Goal: Task Accomplishment & Management: Manage account settings

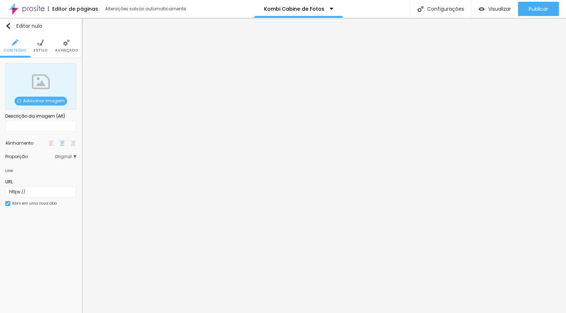
click at [52, 101] on font "Adicionar imagem" at bounding box center [44, 101] width 42 height 6
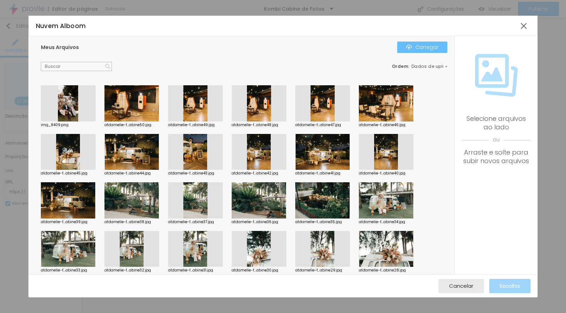
click at [419, 45] on font "Carregar" at bounding box center [426, 47] width 23 height 7
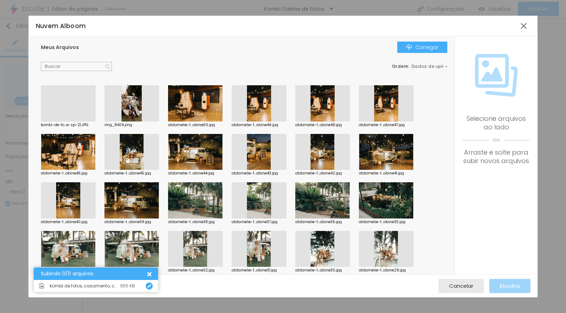
click at [70, 121] on div at bounding box center [68, 121] width 55 height 0
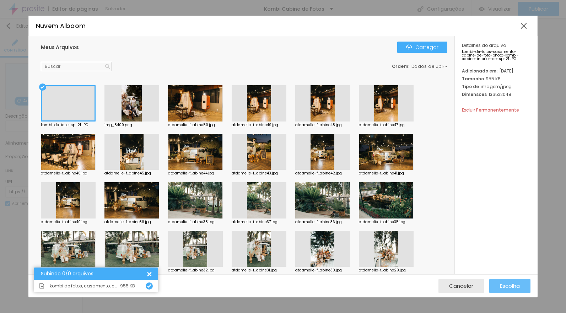
click at [514, 284] on font "Escolha" at bounding box center [510, 285] width 20 height 7
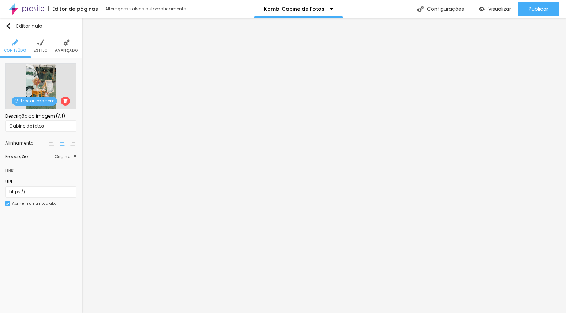
click at [33, 100] on font "Trocar imagem" at bounding box center [37, 101] width 34 height 6
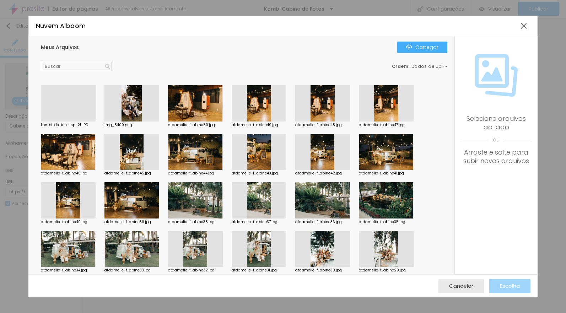
click at [72, 121] on div at bounding box center [68, 121] width 55 height 0
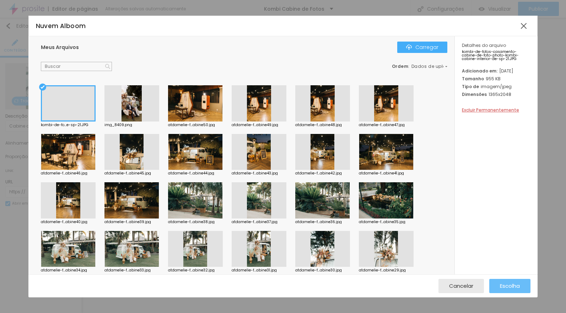
click at [505, 284] on font "Escolha" at bounding box center [510, 285] width 20 height 7
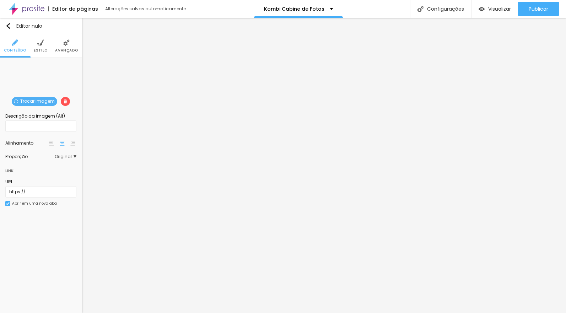
click at [50, 99] on font "Trocar imagem" at bounding box center [37, 101] width 34 height 6
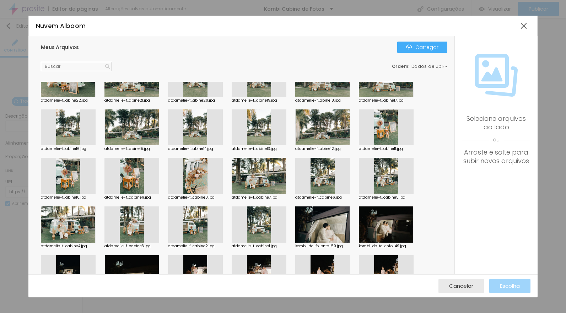
scroll to position [292, 0]
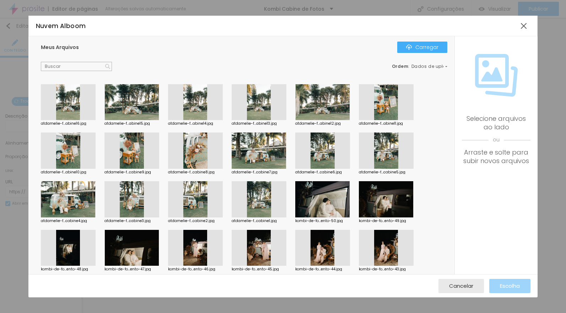
click at [387, 101] on div at bounding box center [386, 102] width 55 height 36
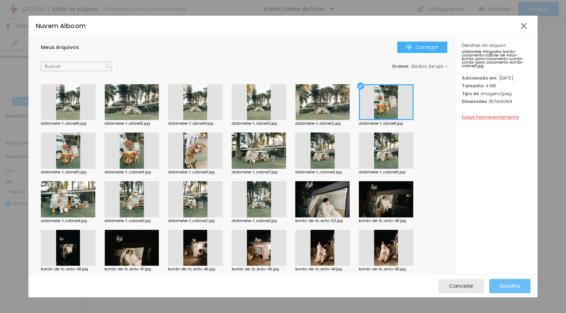
click at [508, 287] on font "Escolha" at bounding box center [510, 285] width 20 height 7
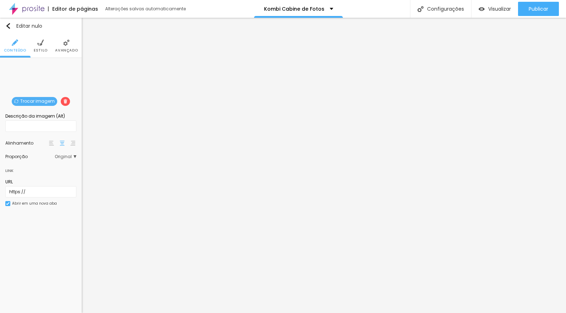
click at [39, 103] on font "Trocar imagem" at bounding box center [37, 101] width 34 height 6
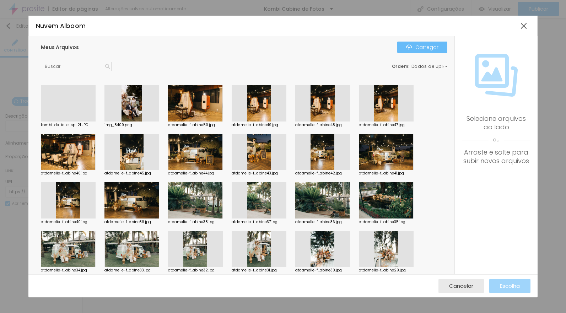
click at [427, 45] on font "Carregar" at bounding box center [426, 47] width 23 height 7
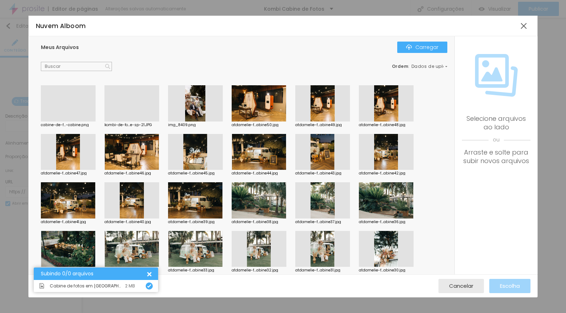
drag, startPoint x: 67, startPoint y: 102, endPoint x: 76, endPoint y: 102, distance: 8.9
click at [67, 121] on div at bounding box center [68, 121] width 55 height 0
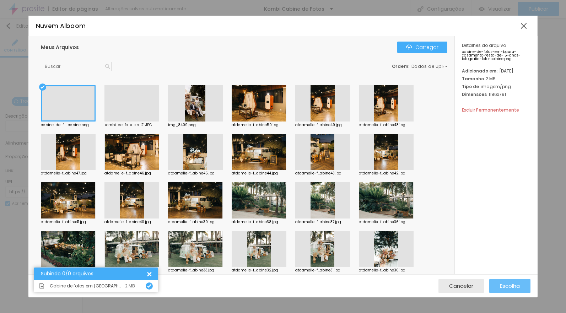
click at [498, 283] on button "Escolha" at bounding box center [509, 286] width 41 height 14
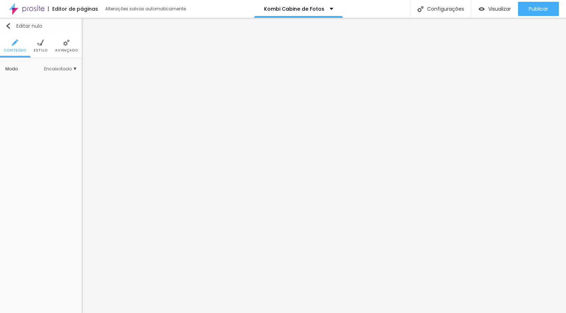
click at [6, 24] on img "button" at bounding box center [8, 26] width 6 height 6
type input "24"
type input "77"
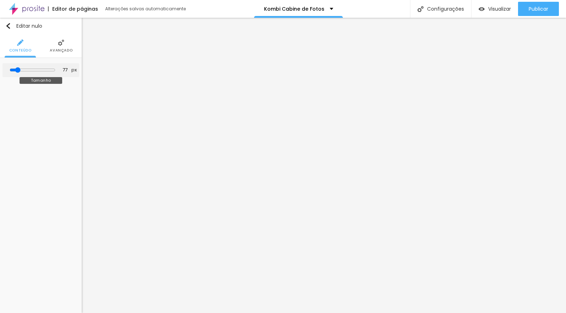
type input "94"
type input "132"
type input "192"
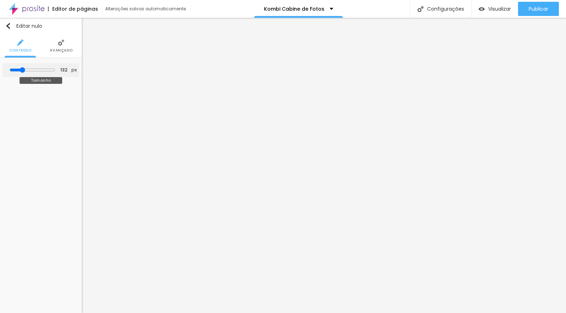
type input "192"
type input "195"
type input "198"
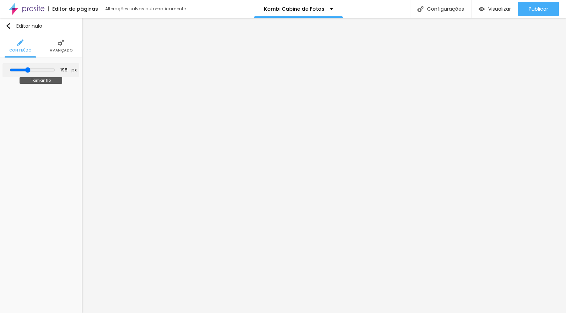
type input "201"
type input "202"
type input "203"
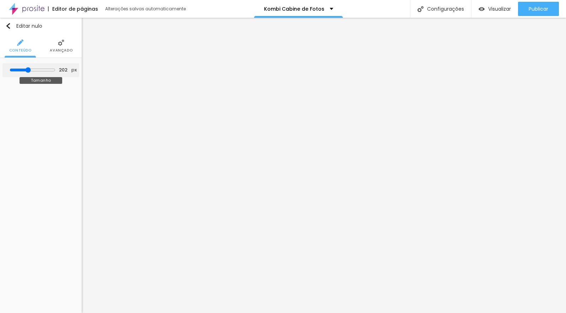
type input "203"
type input "236"
type input "240"
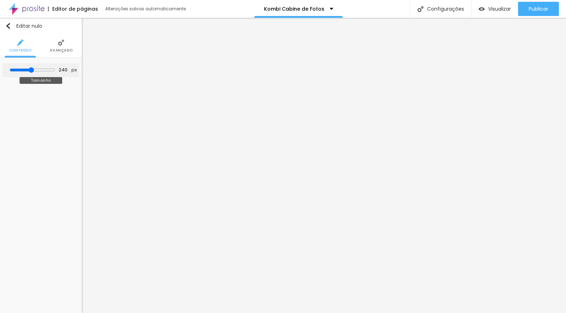
type input "250"
type input "253"
type input "256"
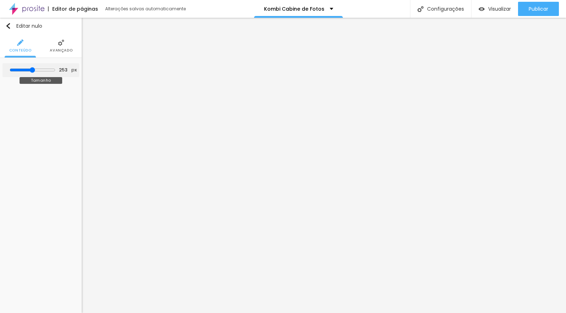
type input "256"
type input "260"
type input "261"
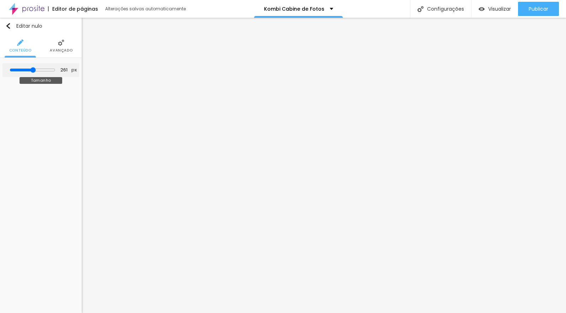
drag, startPoint x: 21, startPoint y: 68, endPoint x: 33, endPoint y: 67, distance: 11.7
type input "262"
click at [33, 68] on input "range" at bounding box center [33, 70] width 46 height 6
type input "262"
type input "21"
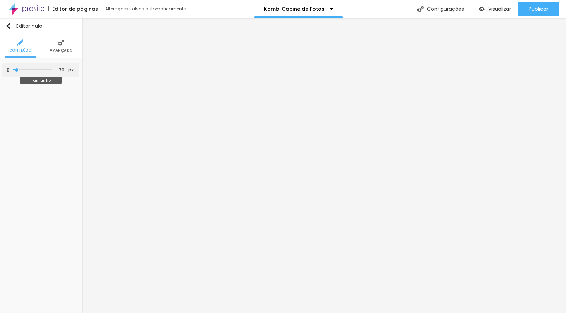
type input "21"
type input "59"
type input "61"
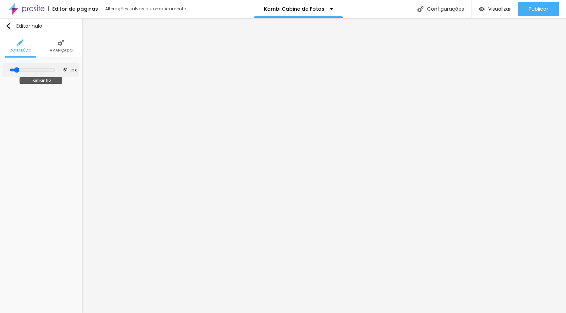
type input "64"
type input "65"
type input "81"
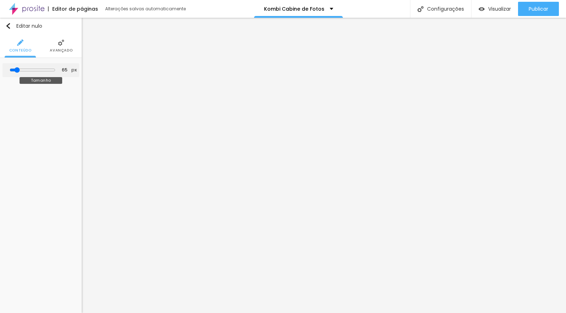
type input "81"
type input "94"
type input "98"
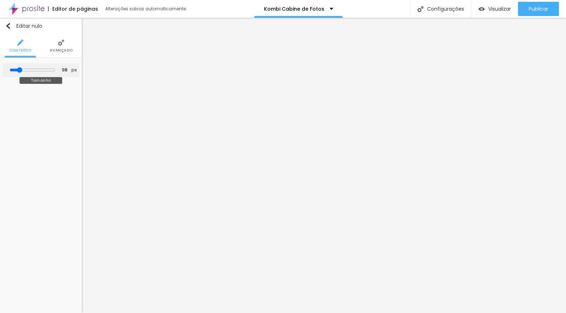
type input "104"
type input "106"
type input "111"
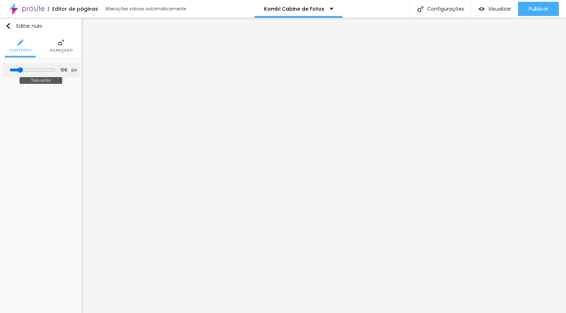
type input "111"
type input "113"
type input "117"
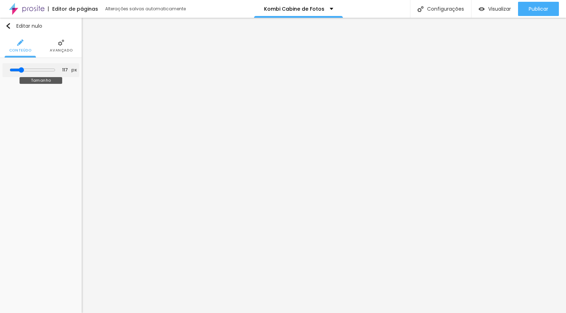
type input "118"
type input "119"
type input "120"
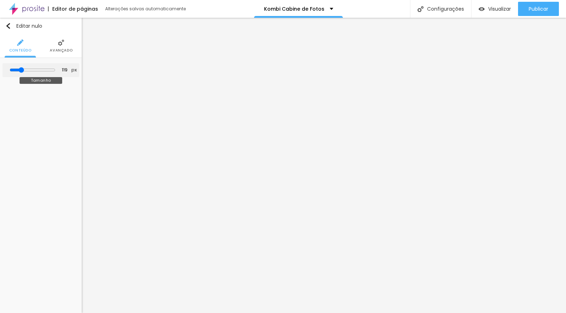
type input "120"
type input "122"
type input "123"
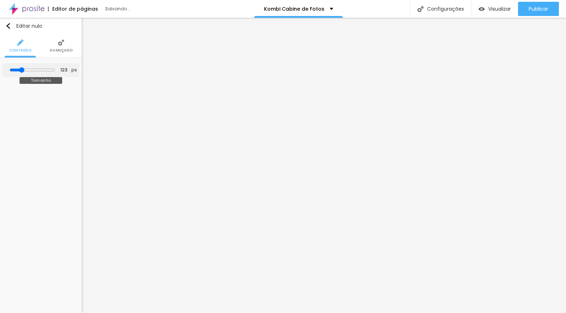
type input "127"
type input "128"
drag, startPoint x: 16, startPoint y: 69, endPoint x: 24, endPoint y: 71, distance: 7.7
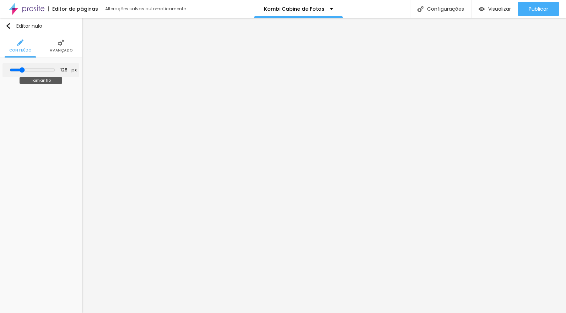
click at [24, 71] on input "range" at bounding box center [33, 70] width 46 height 6
type input "122"
type input "123"
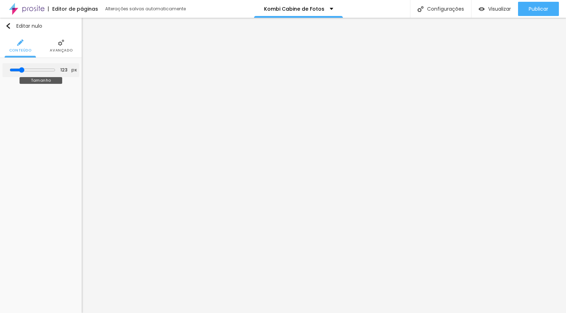
type input "132"
type input "135"
type input "141"
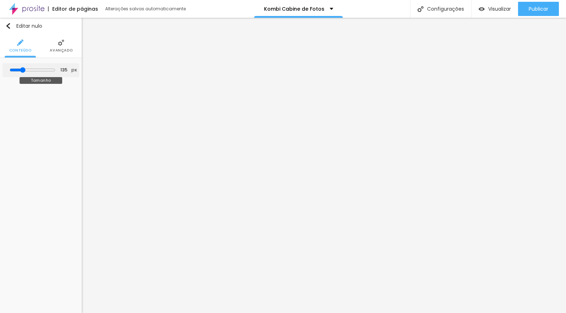
type input "141"
drag, startPoint x: 23, startPoint y: 69, endPoint x: 33, endPoint y: 69, distance: 9.2
click at [33, 69] on input "range" at bounding box center [33, 70] width 46 height 6
type input "169"
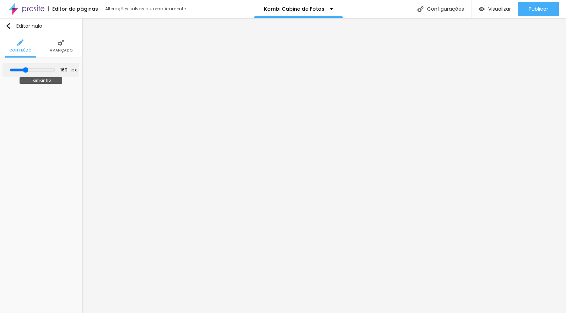
type input "158"
type input "152"
type input "205"
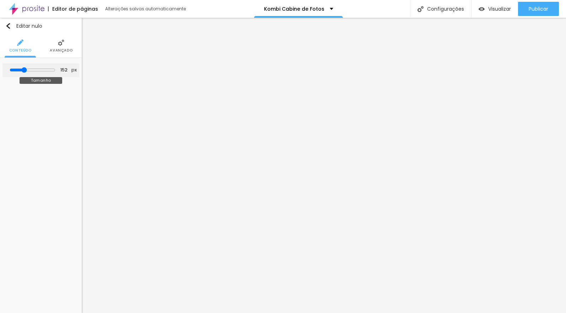
type input "205"
type input "209"
type input "215"
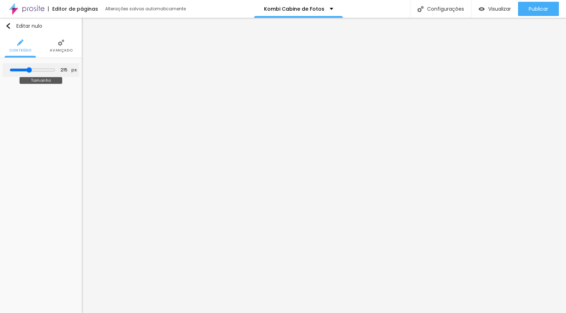
type input "218"
type input "220"
type input "225"
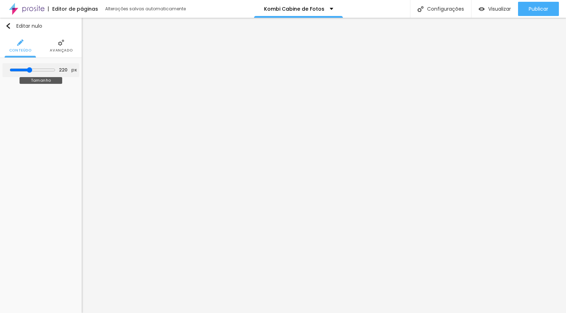
type input "225"
type input "229"
type input "235"
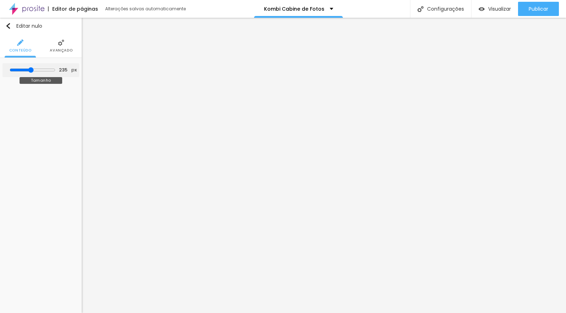
type input "236"
type input "240"
type input "253"
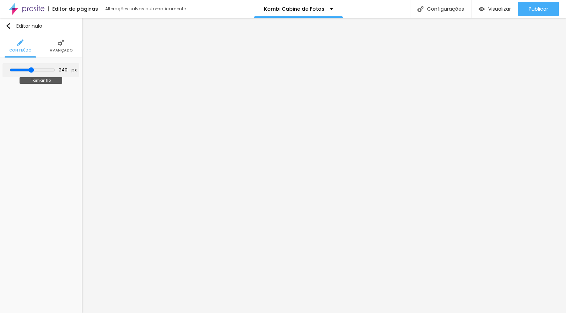
type input "253"
type input "263"
type input "283"
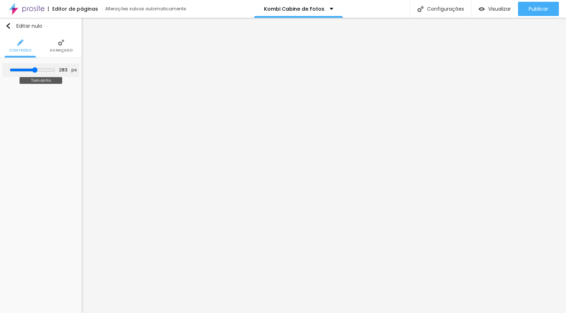
type input "295"
type input "298"
type input "299"
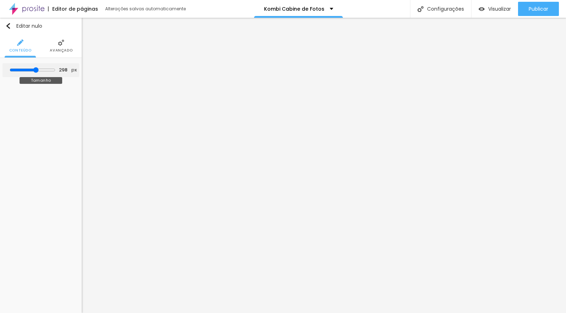
type input "299"
type input "304"
type input "305"
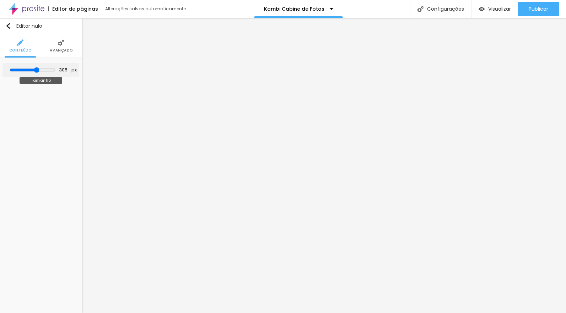
type input "308"
drag, startPoint x: 29, startPoint y: 70, endPoint x: 36, endPoint y: 70, distance: 7.1
click at [36, 70] on input "range" at bounding box center [33, 70] width 46 height 6
type input "302"
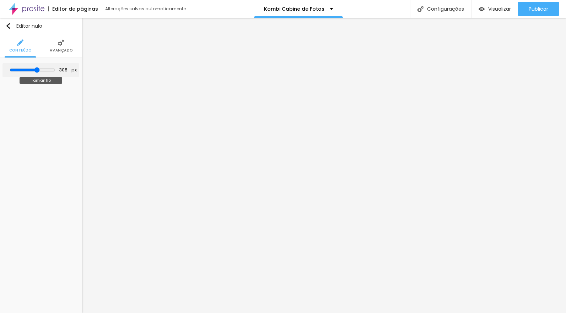
type input "302"
type input "300"
type input "290"
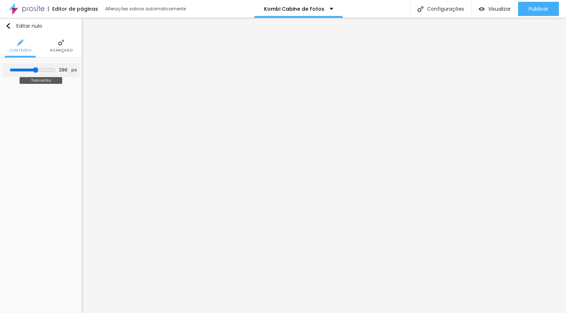
type input "289"
type input "272"
type input "265"
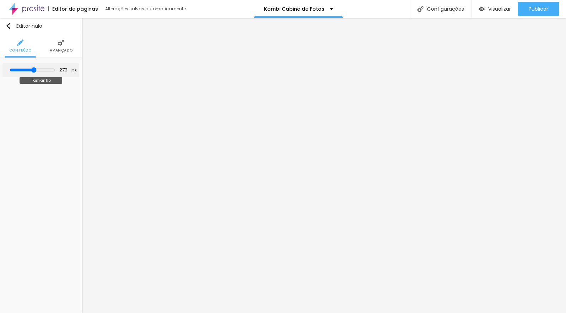
type input "265"
type input "266"
type input "269"
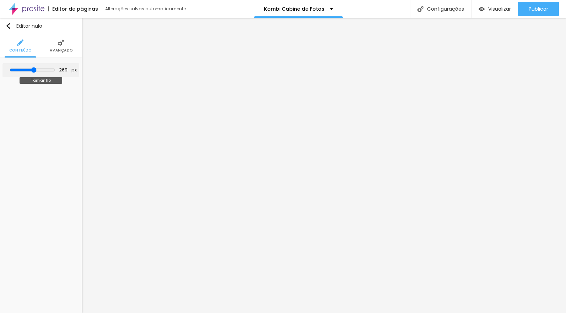
type input "270"
type input "272"
type input "273"
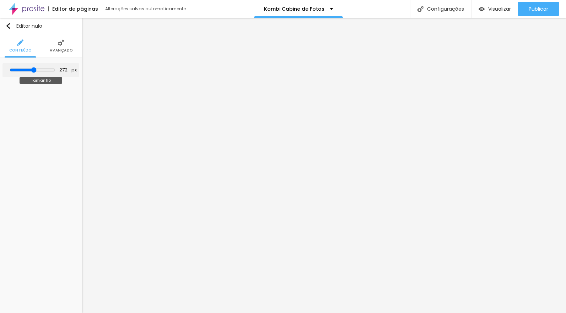
type input "273"
type input "274"
type input "275"
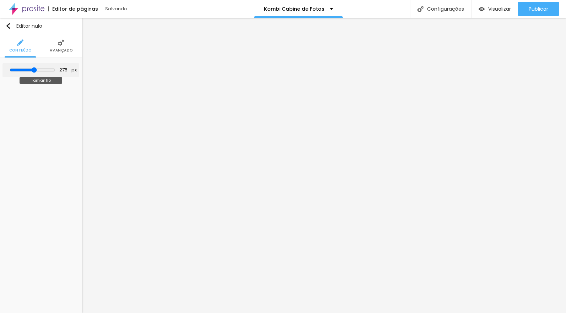
type input "276"
type input "280"
type input "281"
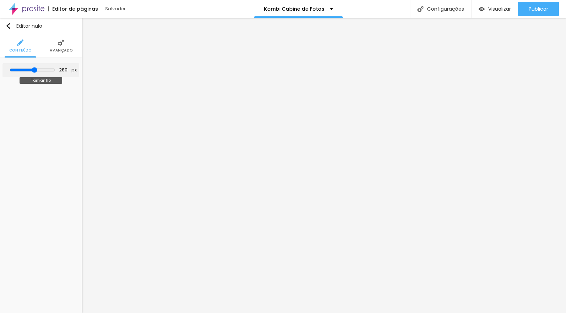
type input "281"
type input "278"
type input "277"
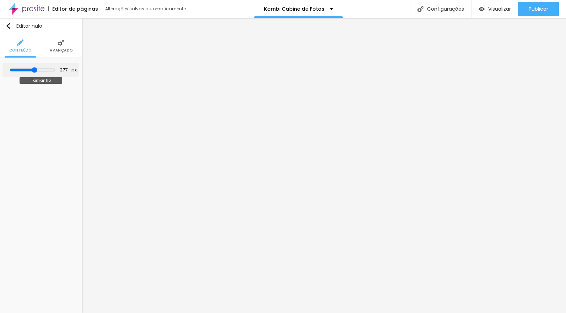
type input "277"
click at [34, 69] on input "range" at bounding box center [33, 70] width 46 height 6
type input "59"
type input "122"
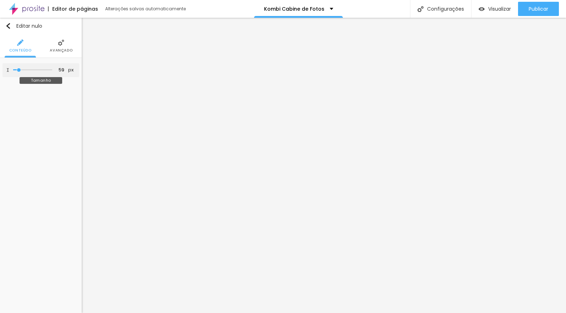
type input "122"
type input "125"
type input "128"
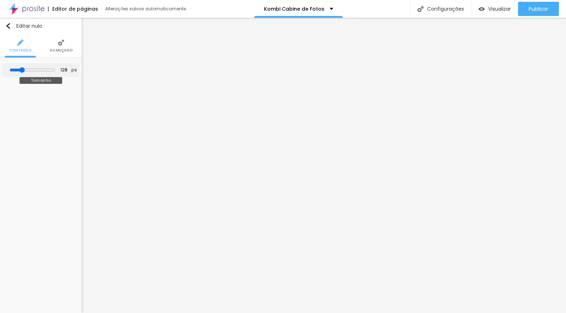
type input "129"
type input "131"
type input "136"
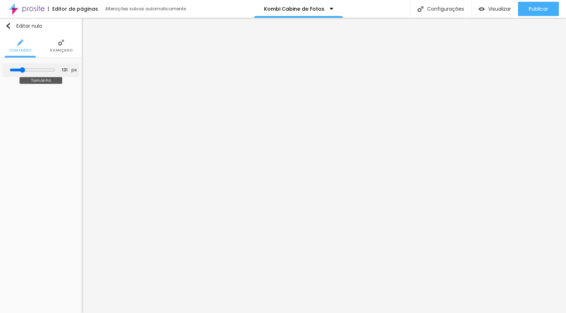
type input "136"
type input "137"
type input "139"
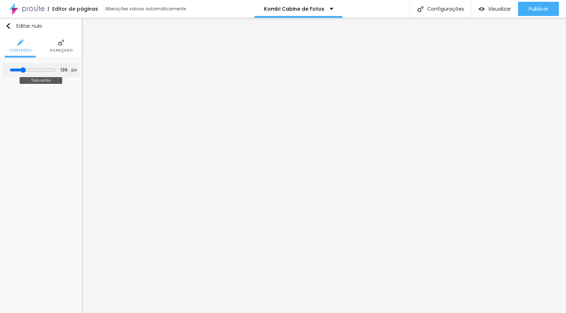
type input "148"
type input "169"
type input "173"
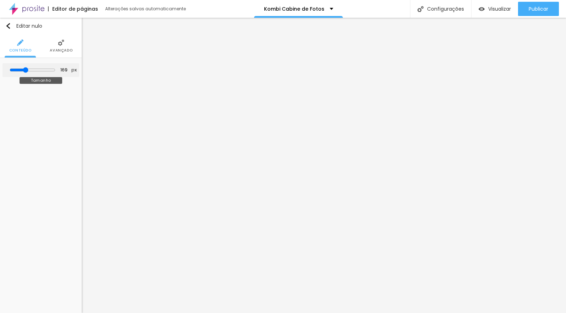
type input "173"
type input "175"
type input "180"
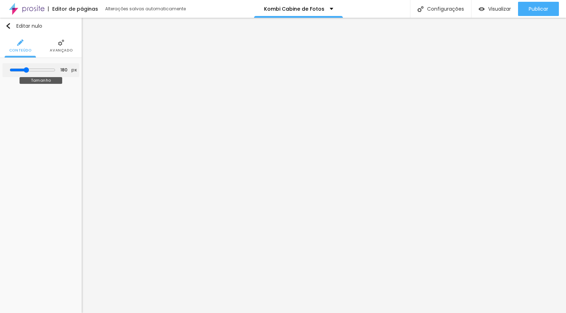
type input "181"
type input "182"
type input "183"
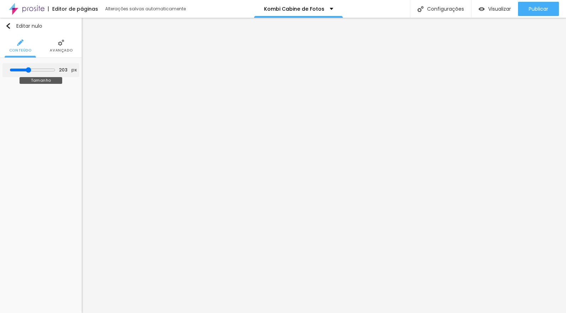
drag, startPoint x: 19, startPoint y: 68, endPoint x: 37, endPoint y: 71, distance: 18.3
click at [29, 70] on input "range" at bounding box center [33, 70] width 46 height 6
drag, startPoint x: 28, startPoint y: 69, endPoint x: 38, endPoint y: 68, distance: 9.6
click at [26, 69] on input "range" at bounding box center [33, 70] width 46 height 6
drag, startPoint x: 16, startPoint y: 69, endPoint x: 50, endPoint y: 71, distance: 33.8
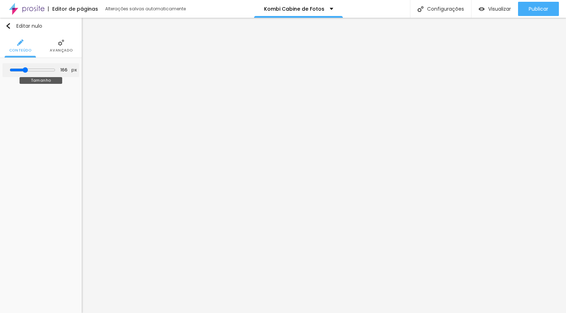
click at [26, 70] on input "range" at bounding box center [33, 70] width 46 height 6
click at [6, 26] on img "button" at bounding box center [8, 26] width 6 height 6
drag, startPoint x: 17, startPoint y: 69, endPoint x: 21, endPoint y: 69, distance: 4.3
click at [21, 69] on input "range" at bounding box center [33, 70] width 46 height 6
click at [24, 69] on input "range" at bounding box center [33, 70] width 46 height 6
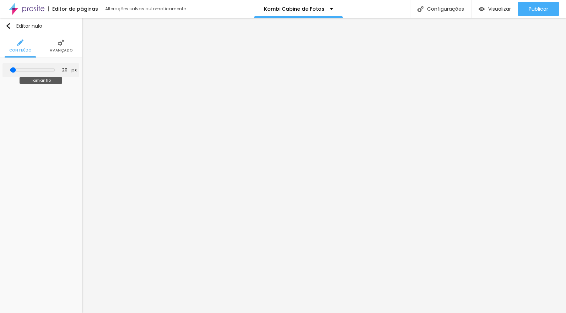
drag, startPoint x: 25, startPoint y: 70, endPoint x: 19, endPoint y: 71, distance: 6.5
click at [16, 71] on input "range" at bounding box center [33, 70] width 46 height 6
click at [22, 71] on input "range" at bounding box center [33, 70] width 46 height 6
click at [20, 70] on input "range" at bounding box center [33, 70] width 46 height 6
click at [10, 71] on div "10 px Tamanho" at bounding box center [40, 70] width 77 height 14
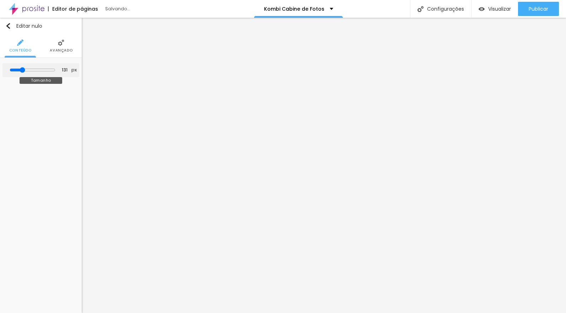
drag, startPoint x: 16, startPoint y: 69, endPoint x: 25, endPoint y: 67, distance: 8.7
click at [24, 67] on input "range" at bounding box center [33, 70] width 46 height 6
drag, startPoint x: 34, startPoint y: 69, endPoint x: 22, endPoint y: 70, distance: 12.1
click at [20, 70] on input "range" at bounding box center [33, 70] width 46 height 6
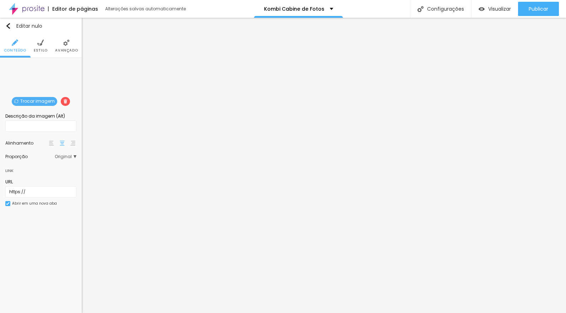
click at [71, 156] on font "Original" at bounding box center [63, 156] width 17 height 6
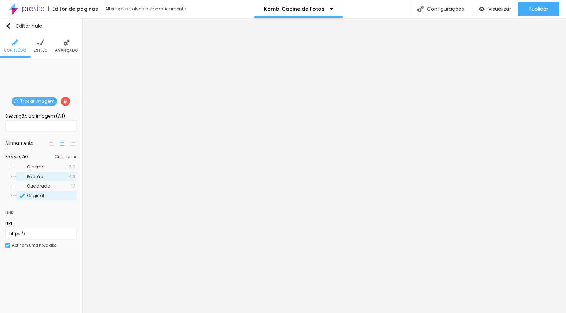
click at [54, 175] on span "Padrão" at bounding box center [48, 176] width 42 height 4
click at [51, 167] on span "Cinema" at bounding box center [47, 167] width 40 height 4
click at [50, 185] on span "Quadrado" at bounding box center [49, 186] width 44 height 4
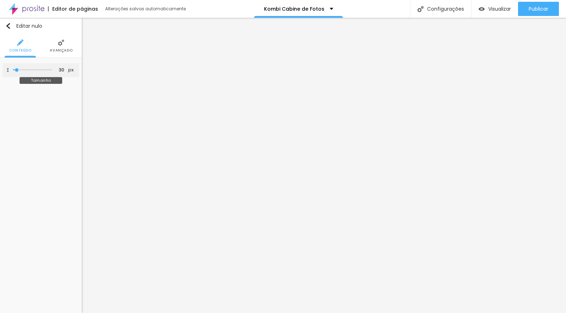
click at [19, 65] on div "30 px Tamanho" at bounding box center [40, 70] width 77 height 14
drag, startPoint x: 17, startPoint y: 69, endPoint x: 43, endPoint y: 71, distance: 26.4
click at [18, 69] on input "range" at bounding box center [33, 70] width 46 height 6
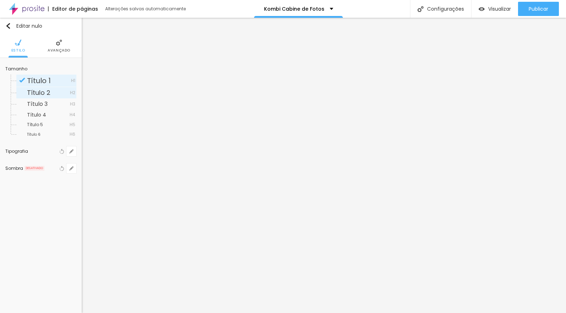
click at [49, 90] on font "Título 2" at bounding box center [38, 92] width 23 height 9
click at [44, 90] on font "Título 2" at bounding box center [38, 92] width 23 height 9
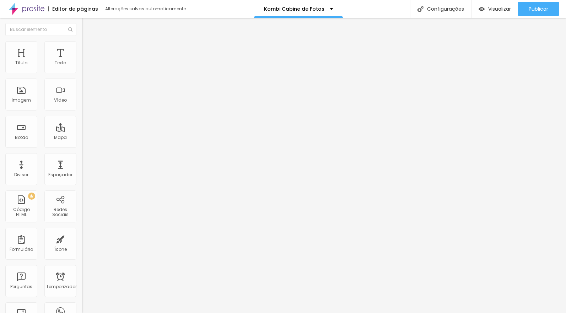
drag, startPoint x: 54, startPoint y: 53, endPoint x: 1, endPoint y: 291, distance: 243.8
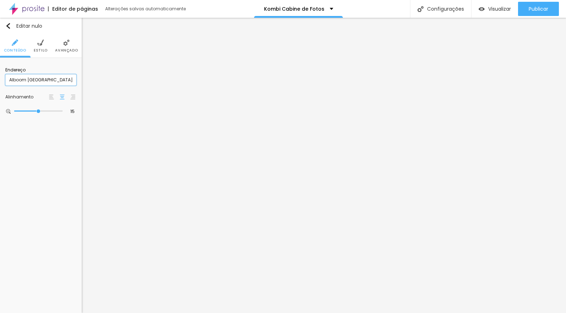
drag, startPoint x: 44, startPoint y: 79, endPoint x: 6, endPoint y: 78, distance: 38.0
click at [4, 79] on div "Endereço Alboom [GEOGRAPHIC_DATA] [GEOGRAPHIC_DATA] 15 Ampliação" at bounding box center [41, 91] width 82 height 66
drag, startPoint x: 39, startPoint y: 110, endPoint x: 31, endPoint y: 111, distance: 8.2
click at [27, 110] on input "range" at bounding box center [38, 111] width 48 height 4
drag, startPoint x: 29, startPoint y: 112, endPoint x: 45, endPoint y: 114, distance: 16.5
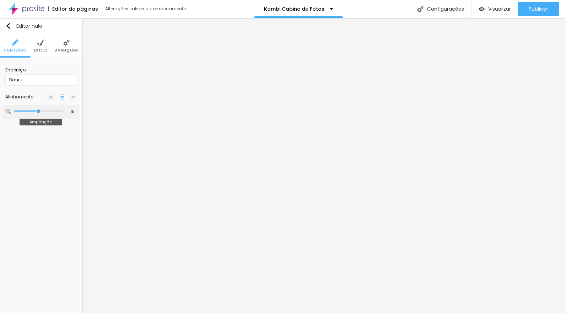
click at [36, 110] on input "range" at bounding box center [38, 111] width 48 height 4
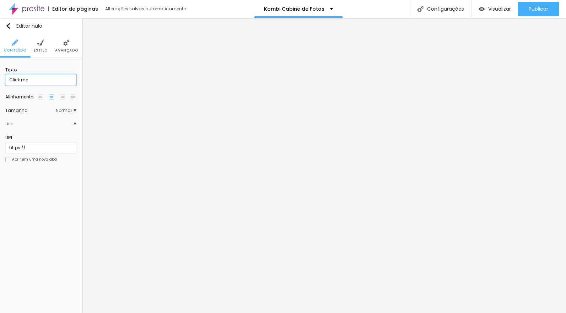
click at [33, 81] on input "Click me" at bounding box center [40, 79] width 71 height 11
drag, startPoint x: 38, startPoint y: 80, endPoint x: 4, endPoint y: 81, distance: 33.8
click at [2, 80] on div "Texto Click me Alinhamento [GEOGRAPHIC_DATA] Link URL https:// Abrir em uma nov…" at bounding box center [41, 117] width 82 height 118
click at [65, 110] on font "Normal" at bounding box center [64, 110] width 16 height 6
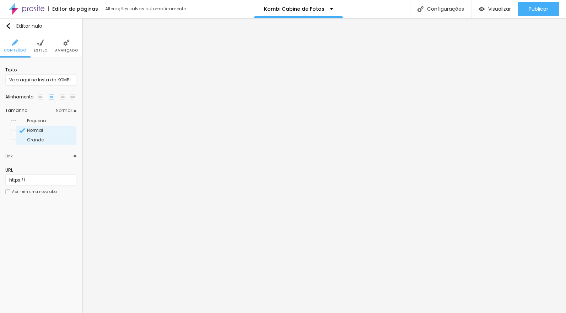
click at [40, 140] on font "Grande" at bounding box center [35, 140] width 17 height 6
click at [38, 181] on input "https://" at bounding box center [40, 179] width 71 height 11
drag, startPoint x: 38, startPoint y: 180, endPoint x: 0, endPoint y: 181, distance: 37.3
click at [0, 181] on div "Texto Veja aqui no Insta da KOMBI Alinhamento [GEOGRAPHIC_DATA] Link URL https:…" at bounding box center [41, 133] width 82 height 150
paste input "[DOMAIN_NAME][URL]"
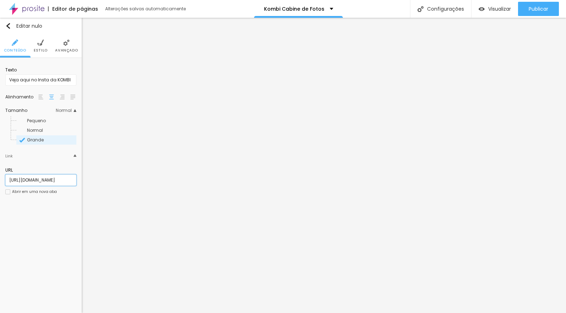
scroll to position [0, 41]
click at [7, 194] on div at bounding box center [7, 191] width 5 height 5
click at [36, 80] on input "Veja aqui no Insta da KOMBI" at bounding box center [40, 79] width 71 height 11
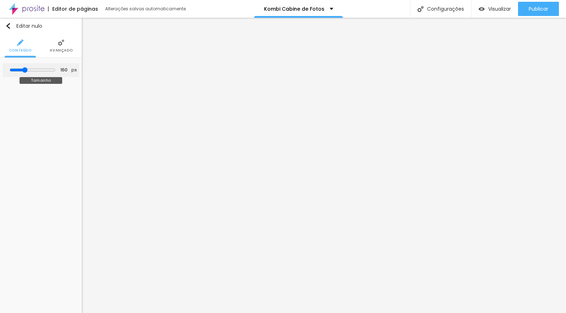
drag, startPoint x: 20, startPoint y: 69, endPoint x: 25, endPoint y: 70, distance: 4.3
click at [26, 70] on input "range" at bounding box center [33, 70] width 46 height 6
drag, startPoint x: 25, startPoint y: 66, endPoint x: 21, endPoint y: 67, distance: 4.6
click at [21, 67] on div at bounding box center [32, 69] width 39 height 7
click at [21, 70] on input "range" at bounding box center [33, 70] width 46 height 6
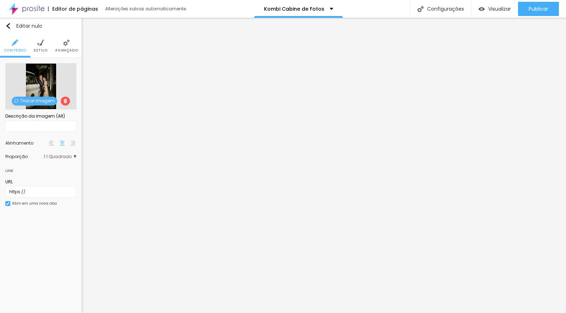
click at [67, 156] on font "1:1 Quadrado" at bounding box center [58, 156] width 28 height 6
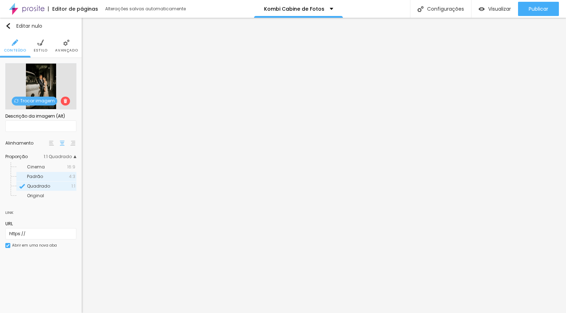
click at [53, 175] on span "Padrão" at bounding box center [48, 176] width 42 height 4
click at [43, 194] on font "Original" at bounding box center [35, 196] width 17 height 6
click at [36, 102] on font "Trocar imagem" at bounding box center [37, 101] width 34 height 6
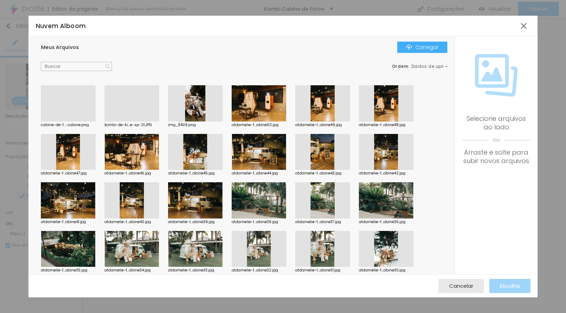
click at [70, 121] on div at bounding box center [68, 121] width 55 height 0
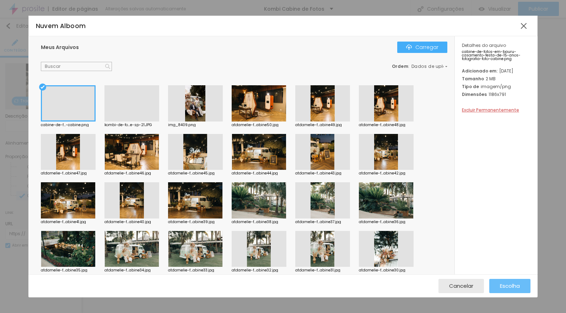
click at [502, 286] on font "Escolha" at bounding box center [510, 285] width 20 height 7
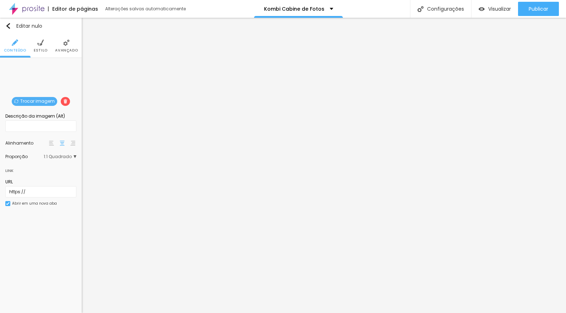
click at [38, 98] on font "Trocar imagem" at bounding box center [37, 101] width 34 height 6
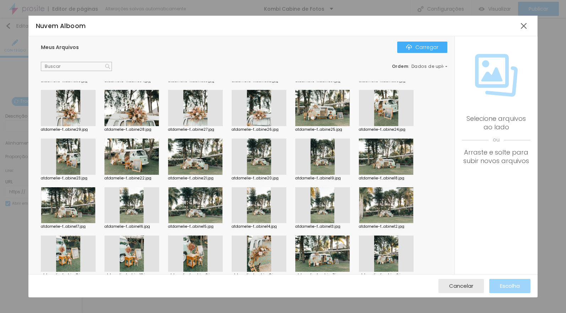
scroll to position [183, 0]
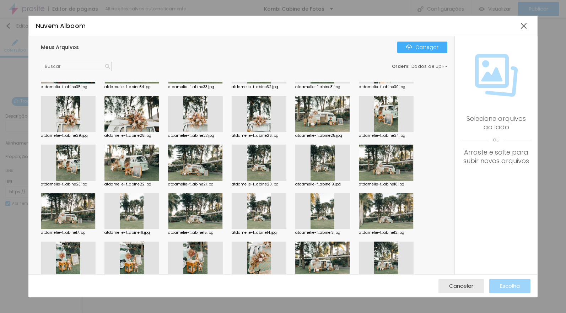
click at [318, 119] on div at bounding box center [322, 114] width 55 height 36
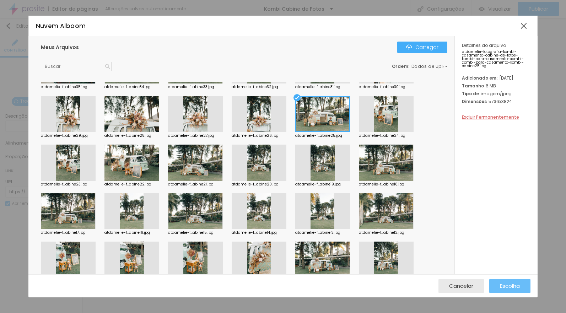
click at [498, 284] on button "Escolha" at bounding box center [509, 286] width 41 height 14
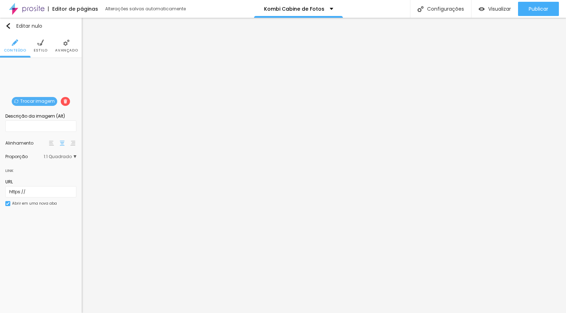
click at [63, 156] on font "1:1 Quadrado" at bounding box center [58, 156] width 28 height 6
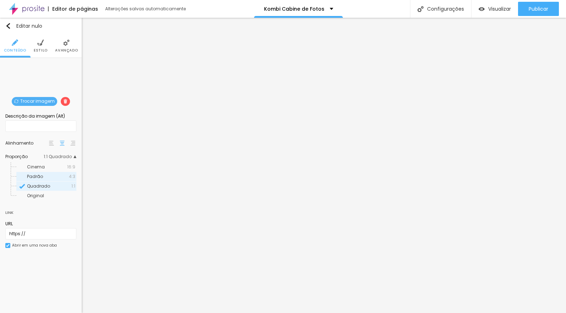
click at [65, 174] on span "Padrão" at bounding box center [48, 176] width 42 height 4
click at [60, 185] on span "Quadrado" at bounding box center [49, 186] width 44 height 4
click at [58, 194] on span "Original" at bounding box center [51, 196] width 48 height 4
click at [54, 177] on span "Padrão" at bounding box center [48, 176] width 42 height 4
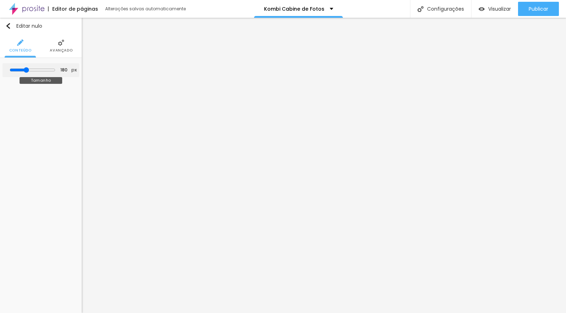
drag, startPoint x: 19, startPoint y: 67, endPoint x: 27, endPoint y: 69, distance: 8.4
click at [27, 69] on input "range" at bounding box center [33, 70] width 46 height 6
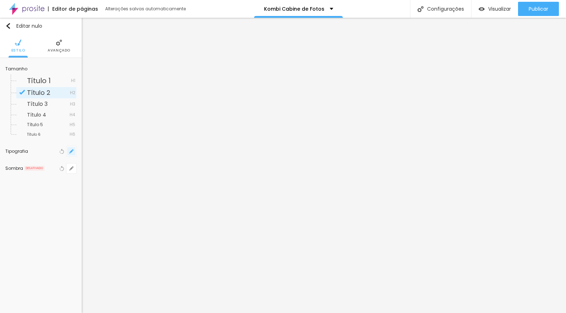
click at [71, 151] on icon "button" at bounding box center [71, 151] width 3 height 3
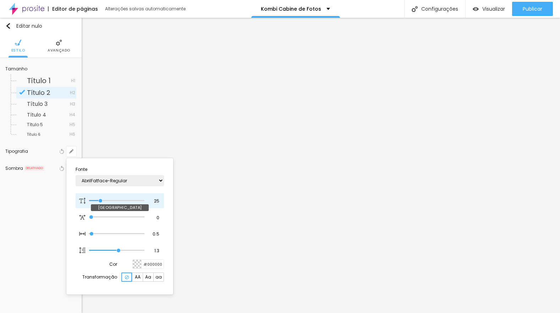
click at [101, 201] on input "range" at bounding box center [116, 201] width 55 height 4
click at [224, 178] on div at bounding box center [280, 156] width 560 height 313
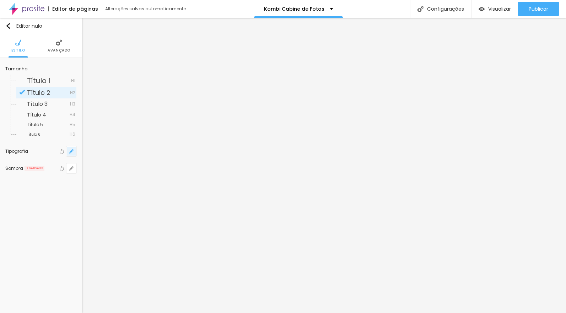
click at [72, 151] on icon "button" at bounding box center [71, 151] width 3 height 3
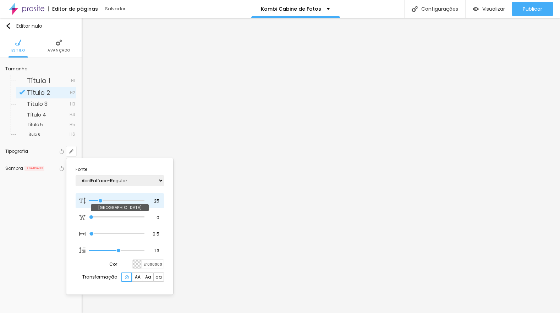
drag, startPoint x: 96, startPoint y: 201, endPoint x: 101, endPoint y: 199, distance: 5.3
click at [101, 200] on input "range" at bounding box center [116, 201] width 55 height 4
click at [327, 208] on div at bounding box center [280, 156] width 560 height 313
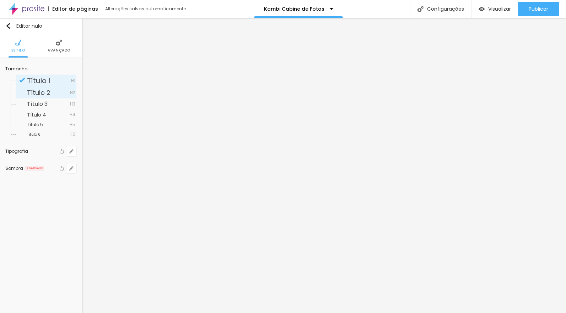
click at [53, 90] on span "Título 2" at bounding box center [48, 93] width 43 height 6
click at [71, 151] on icon "button" at bounding box center [71, 151] width 3 height 3
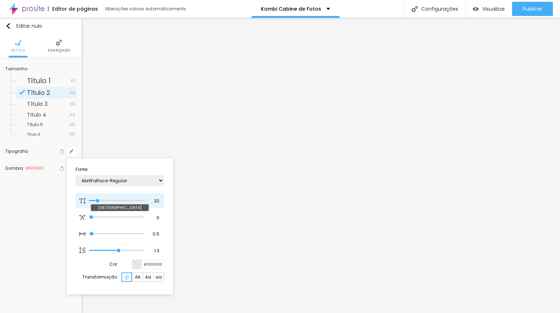
click at [98, 200] on input "range" at bounding box center [116, 201] width 55 height 4
click at [378, 206] on div at bounding box center [280, 156] width 560 height 313
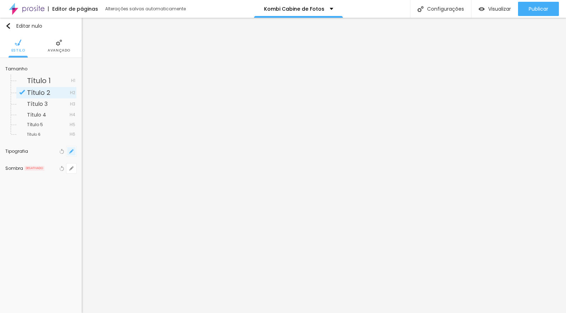
click at [72, 150] on icon "button" at bounding box center [71, 151] width 4 height 4
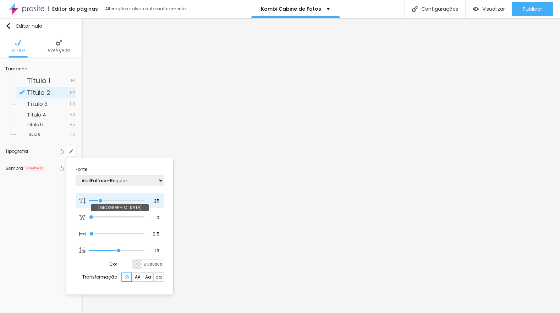
drag, startPoint x: 94, startPoint y: 200, endPoint x: 101, endPoint y: 199, distance: 6.1
click at [101, 199] on input "range" at bounding box center [116, 201] width 55 height 4
click at [353, 84] on div at bounding box center [280, 156] width 560 height 313
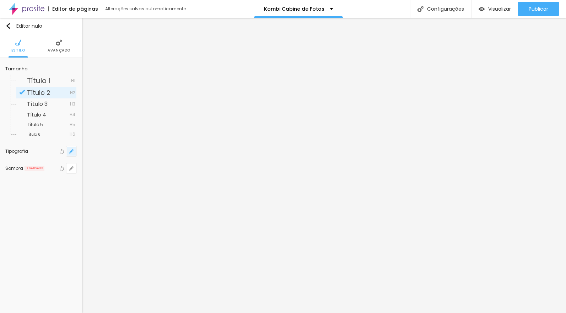
click at [71, 149] on icon "button" at bounding box center [71, 151] width 4 height 4
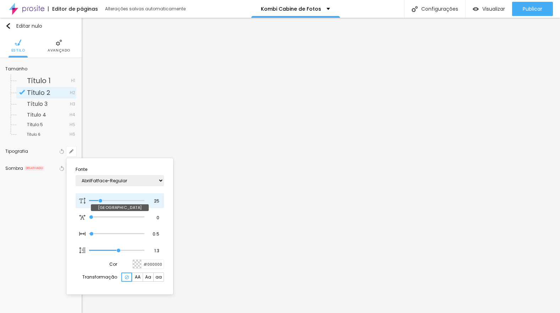
drag, startPoint x: 95, startPoint y: 201, endPoint x: 101, endPoint y: 201, distance: 6.0
click at [101, 201] on input "range" at bounding box center [116, 201] width 55 height 4
click at [536, 110] on div at bounding box center [280, 156] width 560 height 313
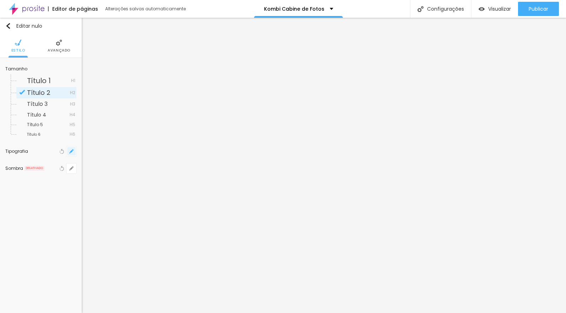
click at [71, 152] on icon "button" at bounding box center [71, 151] width 3 height 3
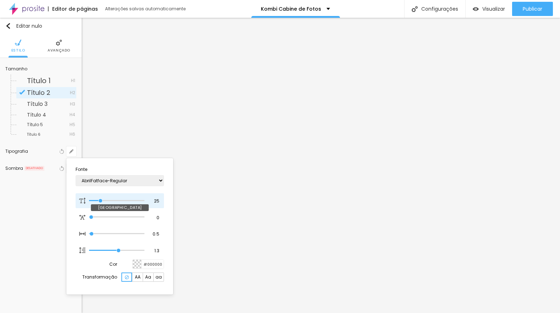
drag, startPoint x: 95, startPoint y: 200, endPoint x: 103, endPoint y: 199, distance: 7.6
click at [101, 199] on input "range" at bounding box center [116, 201] width 55 height 4
drag, startPoint x: 557, startPoint y: 117, endPoint x: 558, endPoint y: 108, distance: 8.5
click at [558, 108] on div at bounding box center [280, 156] width 560 height 313
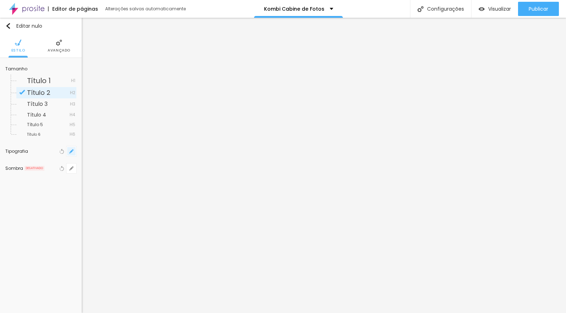
click at [71, 151] on icon "button" at bounding box center [71, 151] width 4 height 4
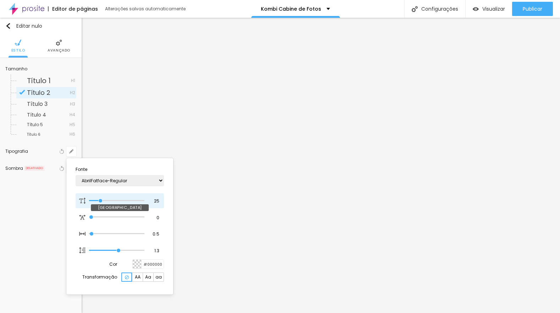
drag, startPoint x: 98, startPoint y: 200, endPoint x: 106, endPoint y: 198, distance: 8.1
click at [101, 200] on input "range" at bounding box center [116, 201] width 55 height 4
drag, startPoint x: 557, startPoint y: 94, endPoint x: 557, endPoint y: 86, distance: 8.9
click at [557, 86] on div at bounding box center [280, 156] width 560 height 313
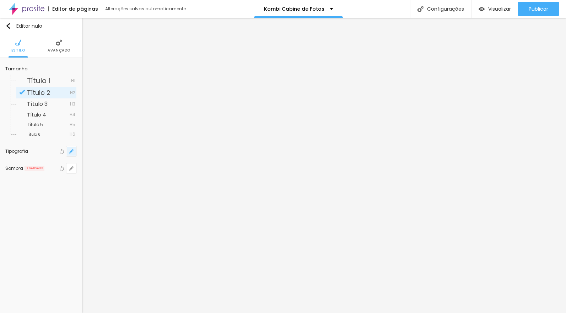
click at [73, 149] on icon "button" at bounding box center [72, 149] width 1 height 1
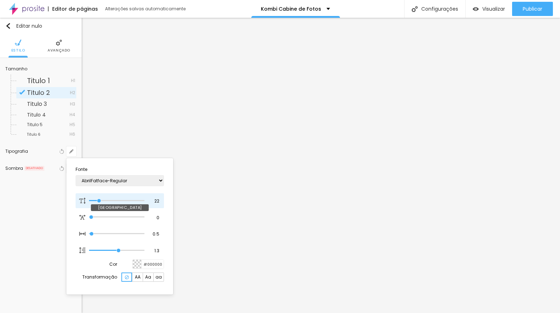
drag, startPoint x: 95, startPoint y: 199, endPoint x: 99, endPoint y: 200, distance: 4.6
click at [99, 200] on input "range" at bounding box center [116, 201] width 55 height 4
click at [144, 140] on div at bounding box center [280, 156] width 560 height 313
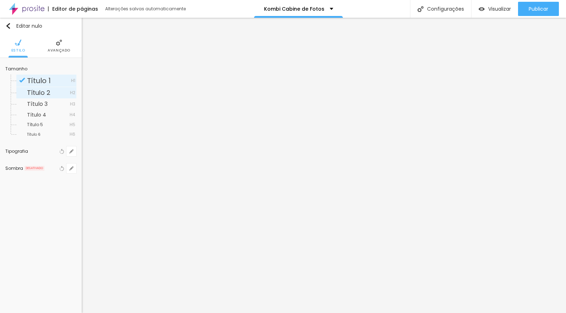
click at [52, 93] on span "Título 2" at bounding box center [48, 93] width 43 height 6
click at [71, 151] on icon "button" at bounding box center [71, 151] width 3 height 3
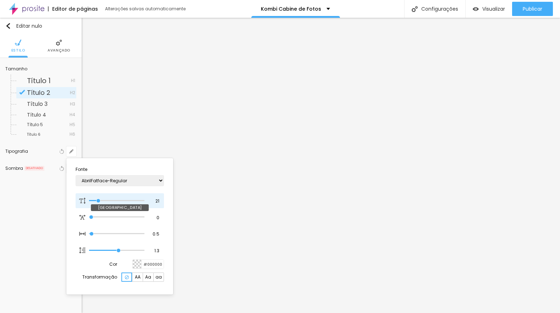
click at [99, 201] on input "range" at bounding box center [116, 201] width 55 height 4
click at [98, 200] on input "range" at bounding box center [116, 201] width 55 height 4
click at [299, 86] on div at bounding box center [280, 156] width 560 height 313
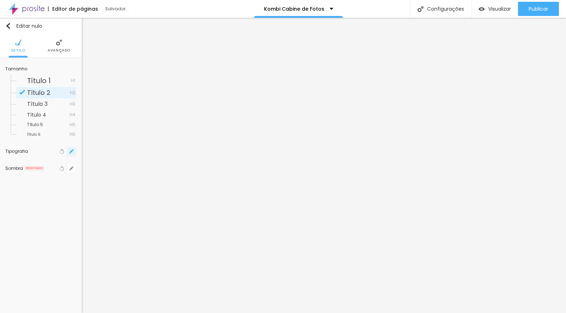
click at [69, 152] on icon "button" at bounding box center [69, 152] width 1 height 1
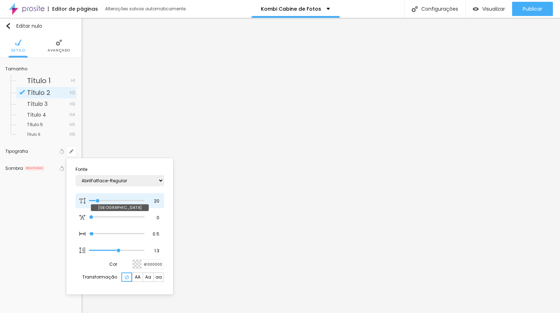
click at [98, 199] on input "range" at bounding box center [116, 201] width 55 height 4
drag, startPoint x: 558, startPoint y: 92, endPoint x: 558, endPoint y: 108, distance: 16.3
click at [558, 108] on div at bounding box center [280, 156] width 560 height 313
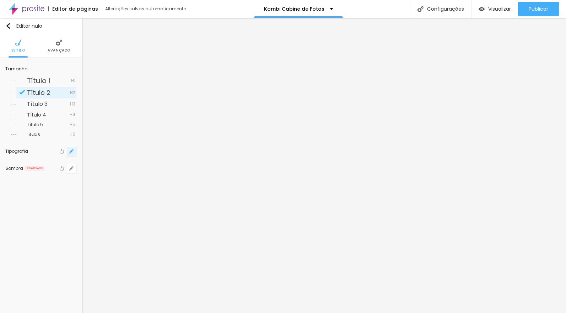
click at [70, 152] on icon "button" at bounding box center [71, 151] width 4 height 4
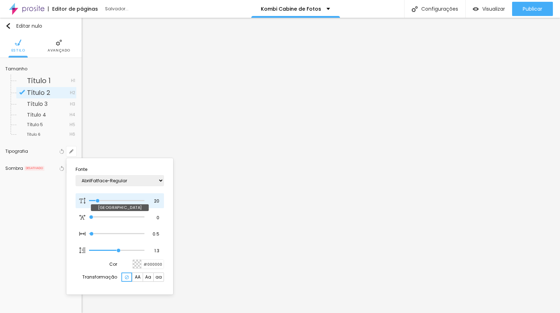
click at [98, 201] on input "range" at bounding box center [116, 201] width 55 height 4
drag, startPoint x: 559, startPoint y: 128, endPoint x: 559, endPoint y: 113, distance: 14.2
click at [559, 113] on div at bounding box center [280, 156] width 560 height 313
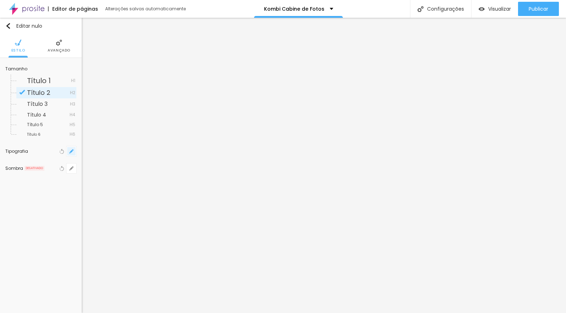
click at [72, 150] on icon "button" at bounding box center [72, 149] width 1 height 1
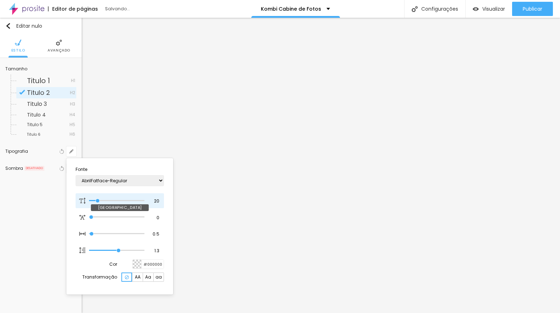
click at [98, 201] on input "range" at bounding box center [116, 201] width 55 height 4
drag, startPoint x: 557, startPoint y: 151, endPoint x: 558, endPoint y: 163, distance: 12.8
click at [558, 163] on div at bounding box center [280, 156] width 560 height 313
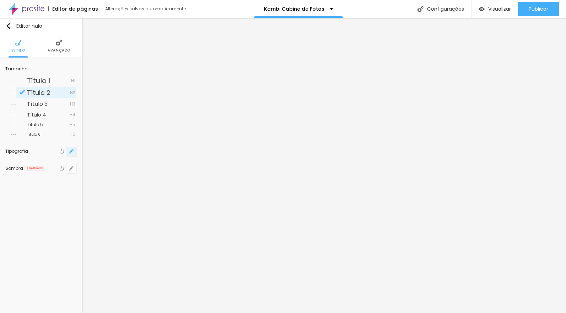
click at [72, 151] on icon "button" at bounding box center [71, 151] width 3 height 3
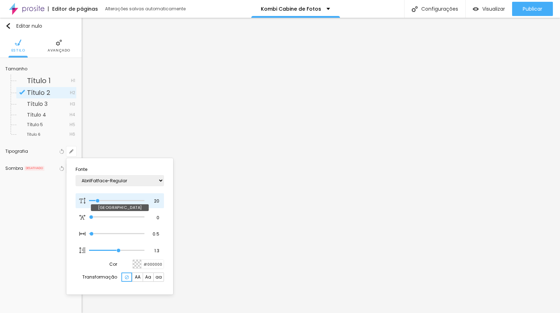
click at [98, 202] on input "range" at bounding box center [116, 201] width 55 height 4
click at [398, 272] on div at bounding box center [280, 156] width 560 height 313
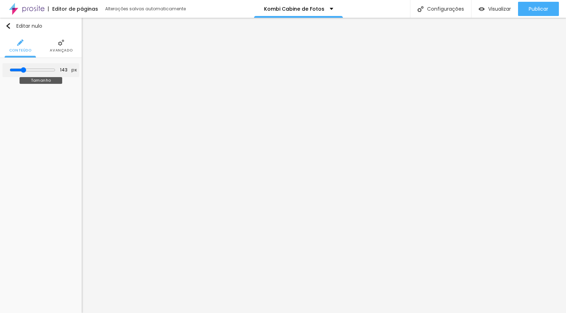
drag, startPoint x: 21, startPoint y: 69, endPoint x: 25, endPoint y: 68, distance: 3.7
click at [25, 68] on input "range" at bounding box center [33, 70] width 46 height 6
click at [30, 69] on input "range" at bounding box center [33, 70] width 46 height 6
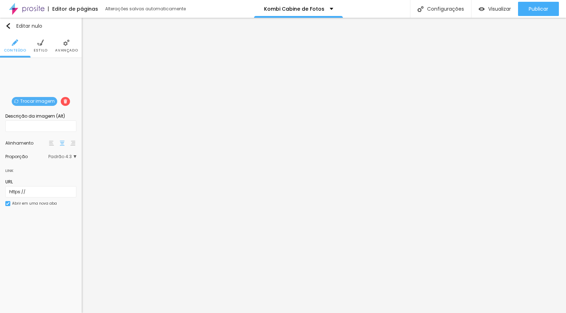
click at [42, 99] on font "Trocar imagem" at bounding box center [37, 101] width 34 height 6
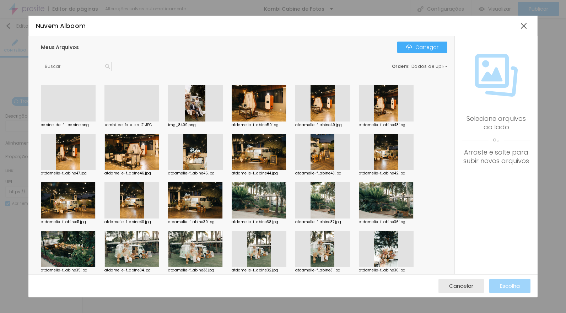
click at [424, 45] on font "Carregar" at bounding box center [426, 47] width 23 height 7
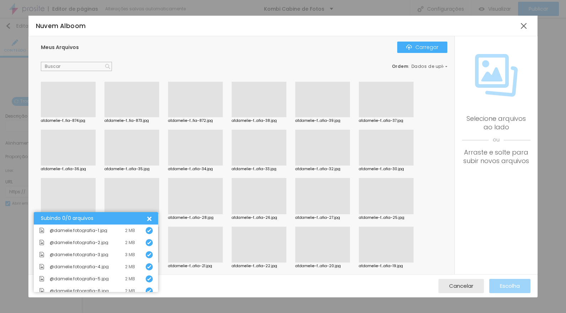
scroll to position [0, 0]
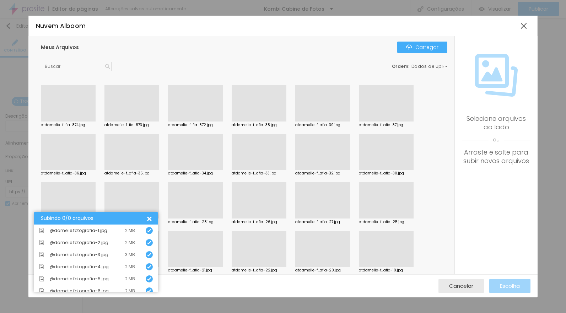
click at [132, 121] on div at bounding box center [131, 121] width 55 height 0
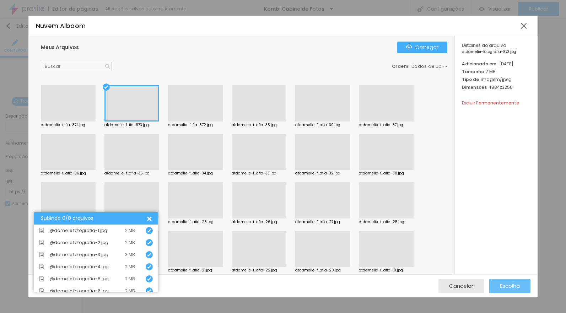
click at [504, 287] on font "Escolha" at bounding box center [510, 285] width 20 height 7
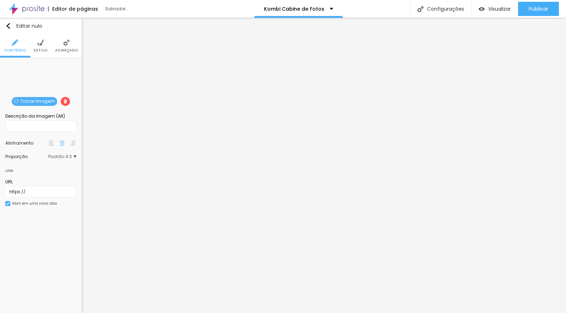
click at [69, 156] on font "Padrão 4:3" at bounding box center [59, 156] width 23 height 6
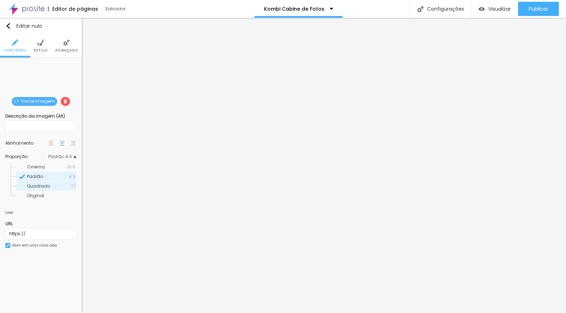
click at [59, 184] on span "Quadrado" at bounding box center [49, 186] width 44 height 4
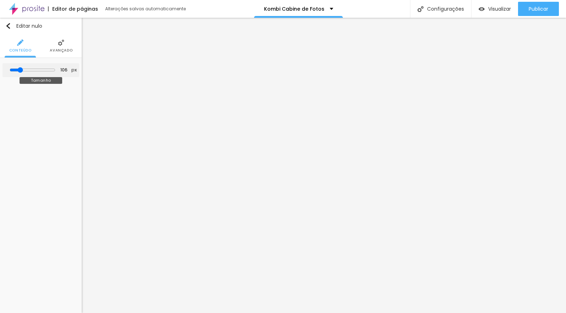
click at [22, 70] on input "range" at bounding box center [33, 70] width 46 height 6
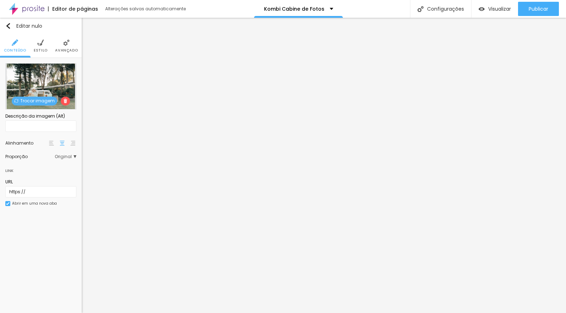
click at [48, 102] on font "Trocar imagem" at bounding box center [37, 101] width 34 height 6
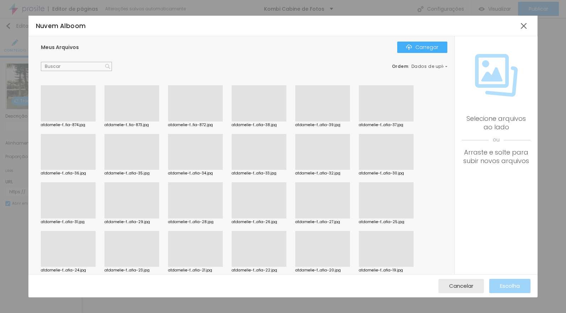
click at [387, 170] on div at bounding box center [386, 170] width 55 height 0
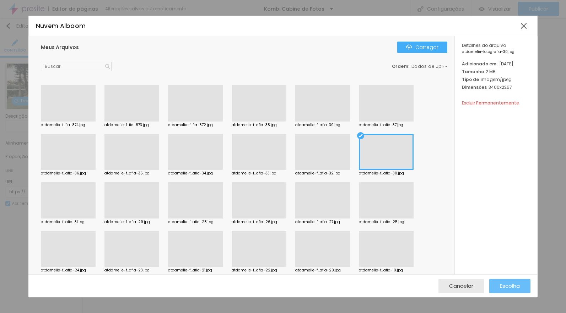
click at [501, 288] on font "Escolha" at bounding box center [510, 285] width 20 height 7
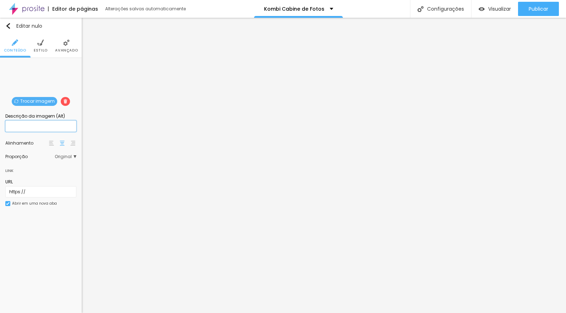
click at [44, 126] on input "text" at bounding box center [40, 125] width 71 height 11
click at [25, 129] on input "text" at bounding box center [40, 125] width 71 height 11
click at [38, 130] on input "text" at bounding box center [40, 125] width 71 height 11
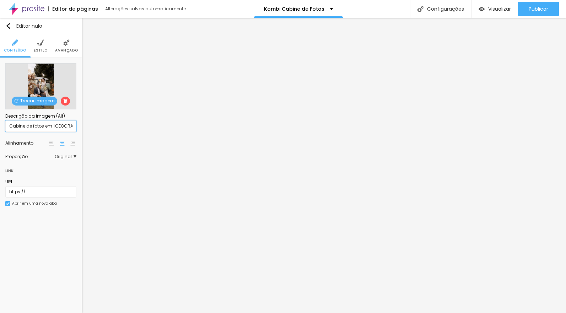
click at [10, 126] on input "Cabine de fotos em [GEOGRAPHIC_DATA]" at bounding box center [40, 125] width 71 height 11
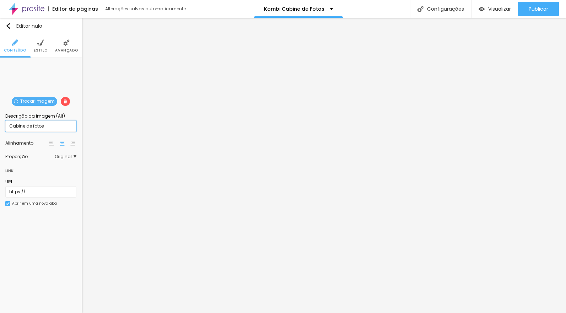
click at [48, 128] on input "Cabine de fotos" at bounding box center [40, 125] width 71 height 11
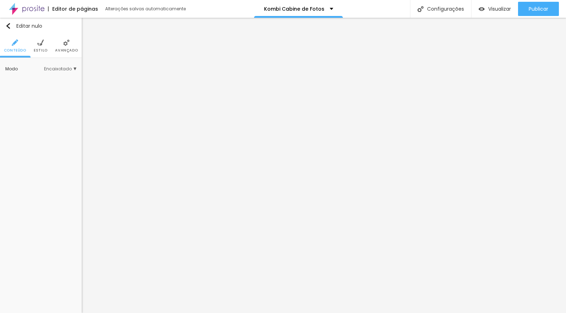
click at [63, 47] on li "Avançado" at bounding box center [66, 45] width 23 height 23
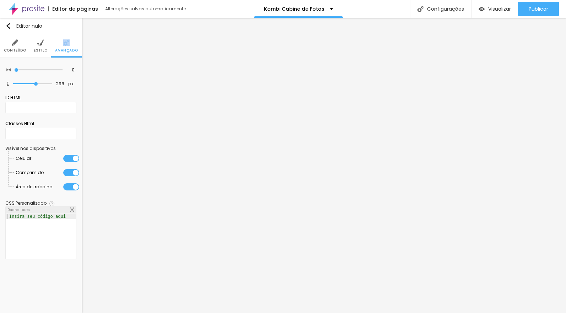
click at [15, 45] on img at bounding box center [15, 42] width 6 height 6
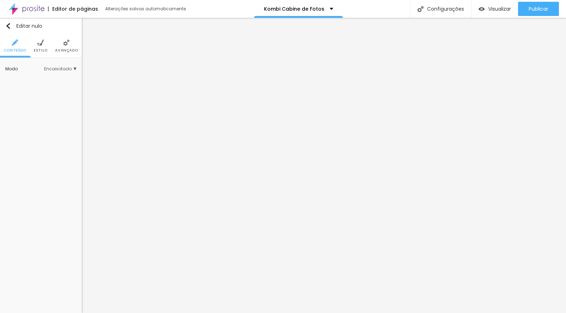
click at [75, 67] on span "Encaixotado" at bounding box center [60, 69] width 32 height 4
click at [54, 88] on span "Completo" at bounding box center [51, 89] width 48 height 4
click at [41, 80] on font "Encaixotado" at bounding box center [41, 79] width 28 height 6
drag, startPoint x: 8, startPoint y: 24, endPoint x: 78, endPoint y: 31, distance: 70.7
click at [8, 24] on img "button" at bounding box center [8, 26] width 6 height 6
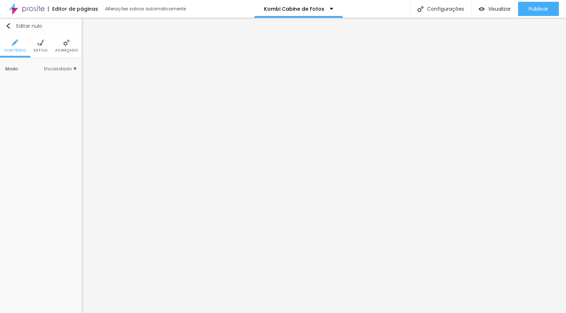
drag, startPoint x: 10, startPoint y: 25, endPoint x: 12, endPoint y: 29, distance: 5.4
click at [9, 25] on img "button" at bounding box center [8, 26] width 6 height 6
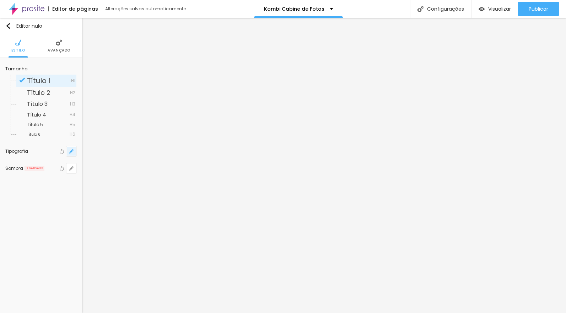
click at [70, 150] on icon "button" at bounding box center [71, 151] width 4 height 4
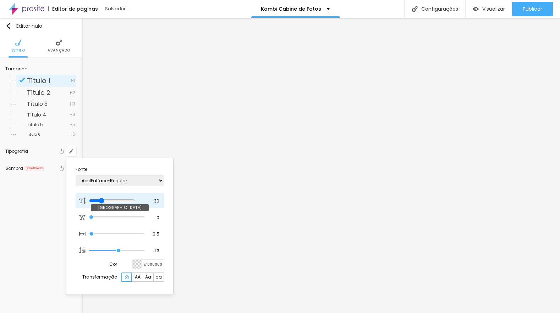
drag, startPoint x: 98, startPoint y: 200, endPoint x: 103, endPoint y: 199, distance: 4.7
click at [103, 200] on input "range" at bounding box center [112, 201] width 46 height 6
click at [366, 153] on div at bounding box center [280, 156] width 560 height 313
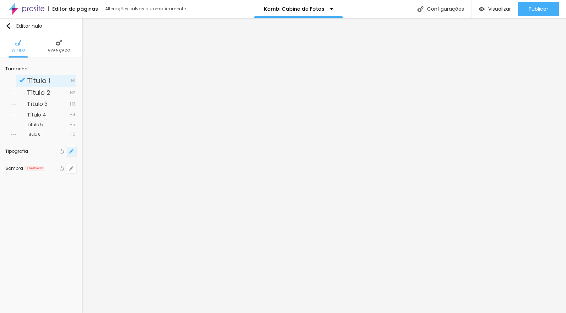
click at [71, 151] on icon "button" at bounding box center [71, 151] width 3 height 3
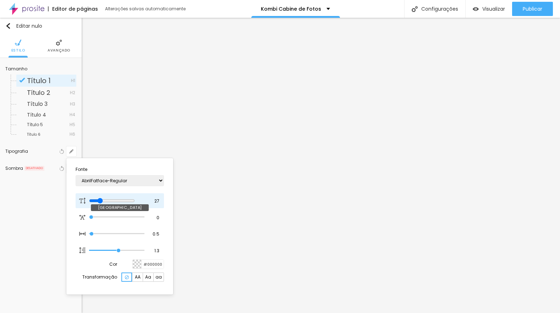
click at [102, 200] on input "range" at bounding box center [112, 201] width 46 height 6
click at [344, 151] on div at bounding box center [280, 156] width 560 height 313
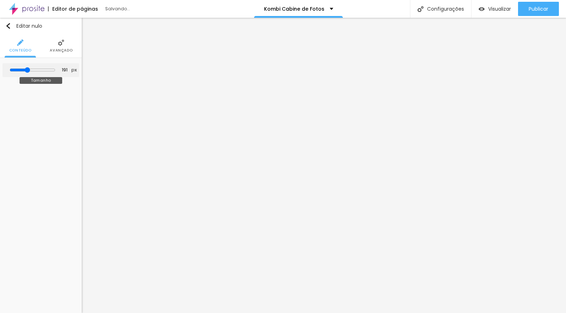
drag, startPoint x: 26, startPoint y: 68, endPoint x: 45, endPoint y: 68, distance: 19.5
click at [28, 69] on input "range" at bounding box center [33, 70] width 46 height 6
drag, startPoint x: 28, startPoint y: 70, endPoint x: 32, endPoint y: 72, distance: 4.8
click at [27, 69] on input "range" at bounding box center [33, 70] width 46 height 6
click at [26, 70] on input "range" at bounding box center [33, 70] width 46 height 6
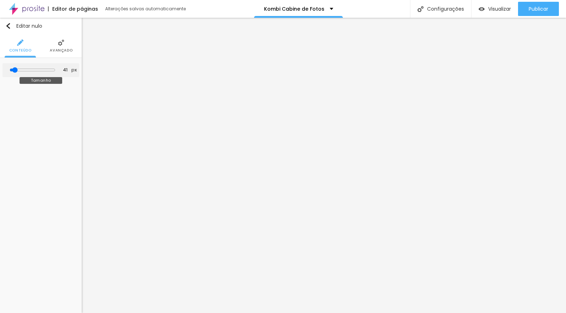
drag, startPoint x: 20, startPoint y: 69, endPoint x: 24, endPoint y: 69, distance: 4.3
click at [18, 69] on input "range" at bounding box center [33, 70] width 46 height 6
drag, startPoint x: 19, startPoint y: 69, endPoint x: 23, endPoint y: 68, distance: 4.3
click at [21, 69] on input "range" at bounding box center [33, 70] width 46 height 6
click at [21, 70] on input "range" at bounding box center [33, 70] width 46 height 6
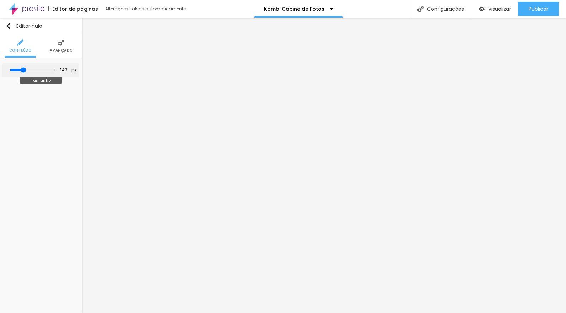
drag, startPoint x: 20, startPoint y: 68, endPoint x: 36, endPoint y: 69, distance: 16.0
click at [25, 68] on input "range" at bounding box center [33, 70] width 46 height 6
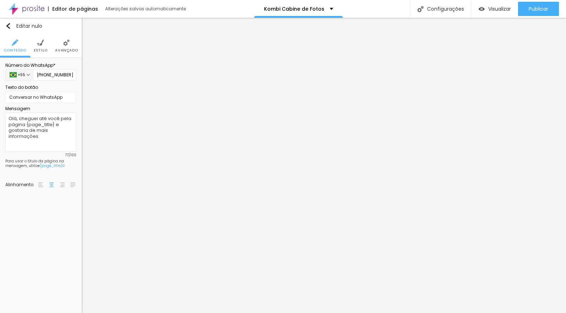
click at [40, 42] on img at bounding box center [40, 42] width 6 height 6
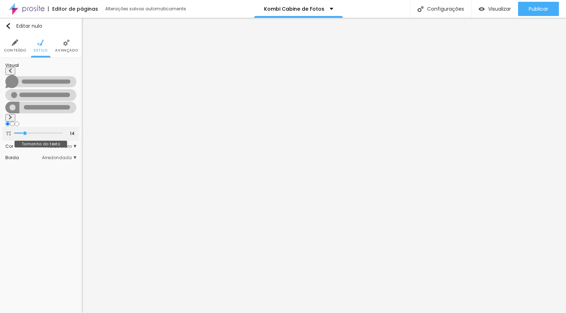
drag, startPoint x: 25, startPoint y: 106, endPoint x: 33, endPoint y: 107, distance: 7.8
click at [33, 131] on input "range" at bounding box center [38, 133] width 48 height 4
drag, startPoint x: 25, startPoint y: 106, endPoint x: 33, endPoint y: 105, distance: 7.5
click at [29, 131] on input "range" at bounding box center [38, 133] width 48 height 4
click at [15, 114] on button at bounding box center [10, 117] width 10 height 7
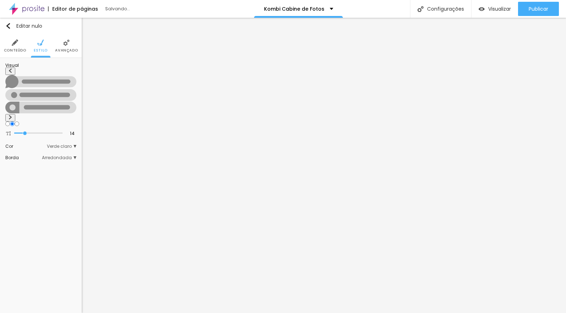
drag, startPoint x: 71, startPoint y: 81, endPoint x: 66, endPoint y: 81, distance: 5.3
click at [12, 115] on img at bounding box center [10, 117] width 4 height 4
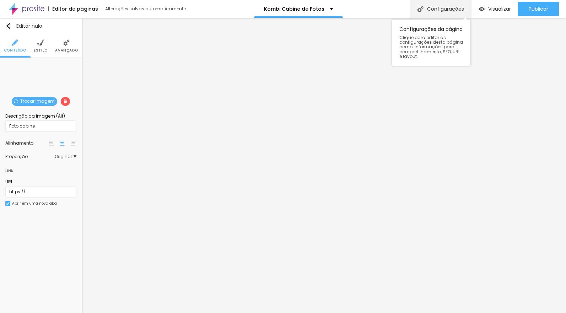
click at [443, 8] on font "Configurações" at bounding box center [445, 8] width 37 height 7
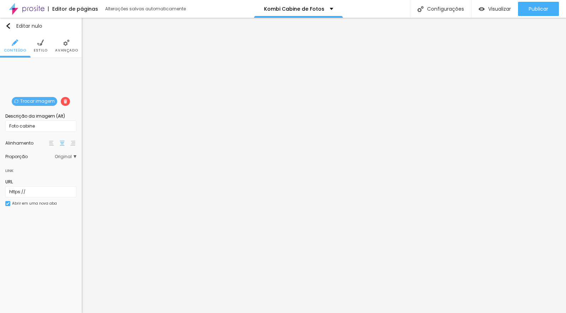
drag, startPoint x: 171, startPoint y: 64, endPoint x: 170, endPoint y: 67, distance: 3.6
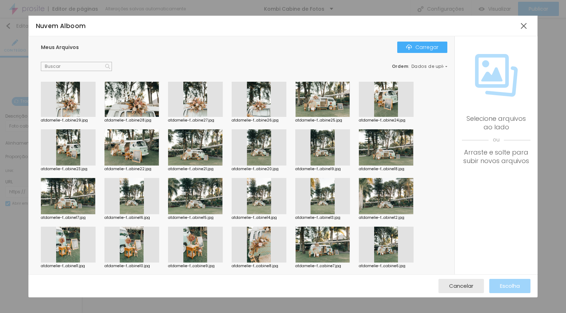
scroll to position [545, 0]
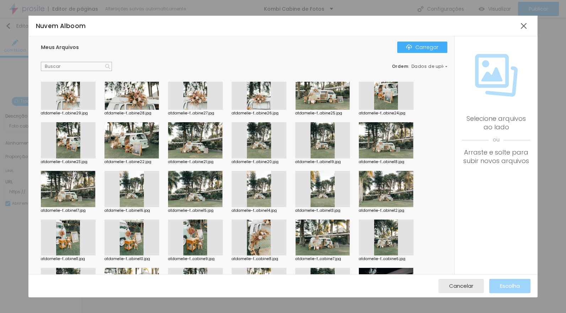
click at [205, 138] on div at bounding box center [195, 140] width 55 height 36
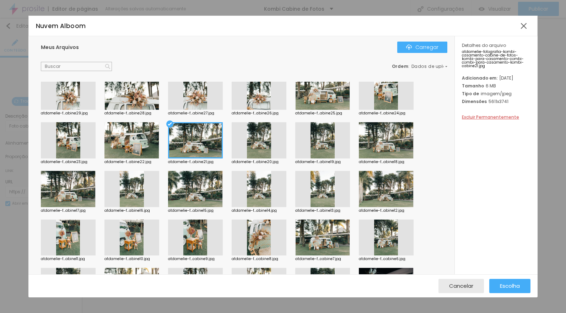
click at [502, 286] on font "Escolha" at bounding box center [510, 285] width 20 height 7
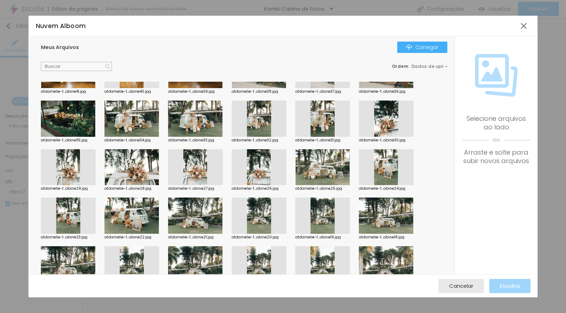
scroll to position [463, 0]
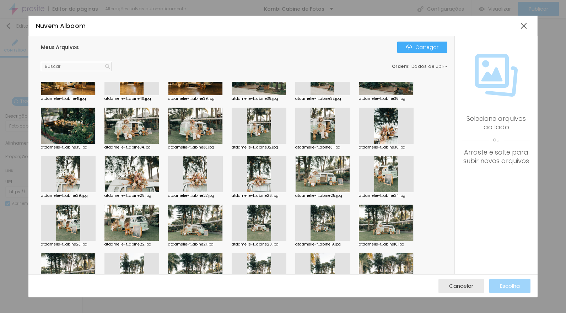
click at [468, 286] on font "Cancelar" at bounding box center [461, 285] width 24 height 7
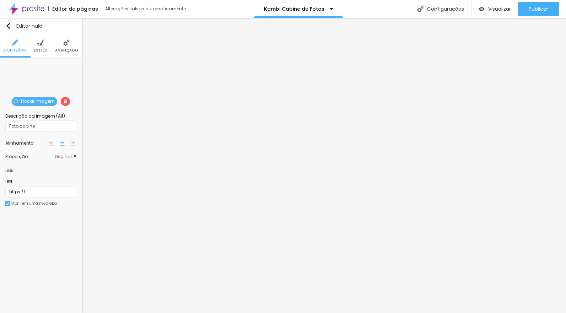
scroll to position [12, 0]
drag, startPoint x: 287, startPoint y: 198, endPoint x: 301, endPoint y: 196, distance: 13.9
drag, startPoint x: 308, startPoint y: 198, endPoint x: 215, endPoint y: 196, distance: 93.1
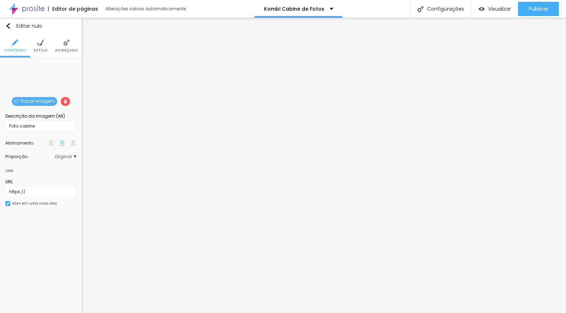
paste input "Kombi de Fotos em [GEOGRAPHIC_DATA] | Aluguel de Cabine Fotográfica para Festas…"
drag, startPoint x: 251, startPoint y: 200, endPoint x: 260, endPoint y: 199, distance: 9.3
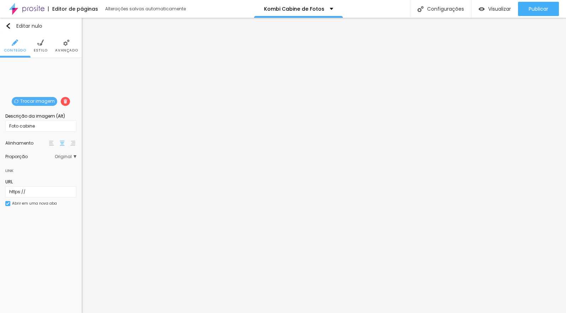
scroll to position [0, 0]
drag, startPoint x: 216, startPoint y: 234, endPoint x: 352, endPoint y: 256, distance: 138.3
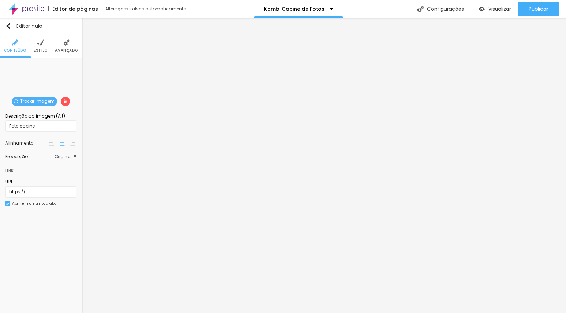
paste textarea "A Photo Kombi Cabine leva diversão e lembranças instantâneas para sua festa em …"
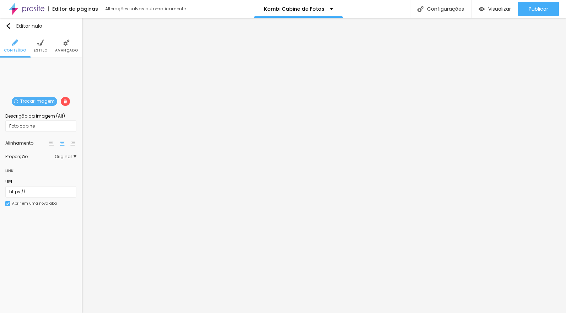
scroll to position [0, 45]
drag, startPoint x: 217, startPoint y: 209, endPoint x: 415, endPoint y: 216, distance: 198.3
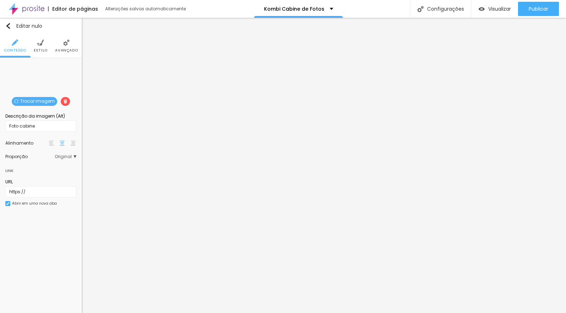
drag, startPoint x: 216, startPoint y: 167, endPoint x: 415, endPoint y: 168, distance: 198.9
paste input "Kombi de Fotos em [GEOGRAPHIC_DATA] | Aluguel de Cabine Fotográfica para Festas…"
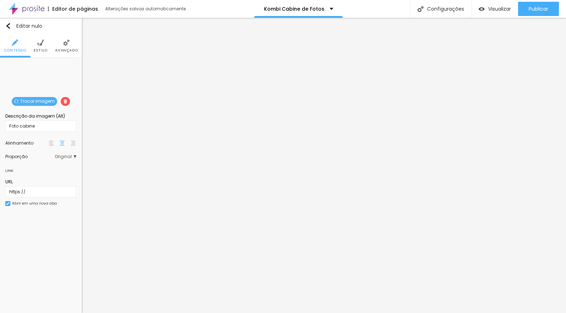
scroll to position [0, 0]
drag, startPoint x: 217, startPoint y: 243, endPoint x: 303, endPoint y: 249, distance: 86.5
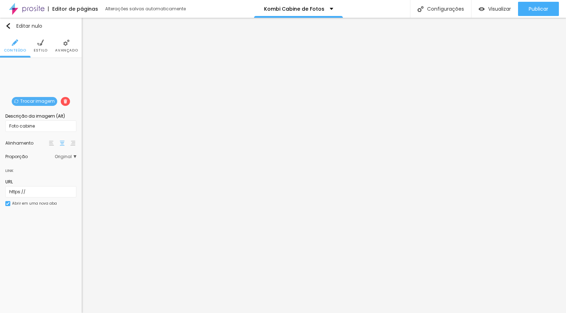
drag, startPoint x: 216, startPoint y: 191, endPoint x: 336, endPoint y: 210, distance: 121.6
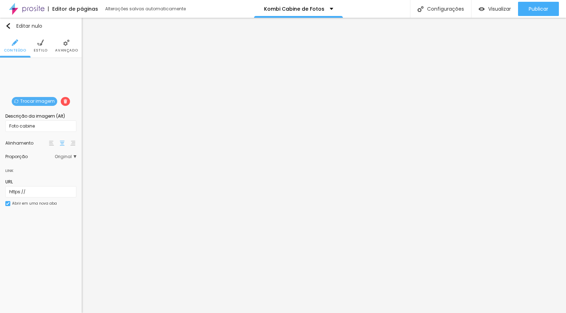
paste textarea "A Photo Kombi Cabine leva diversão e lembranças instantâneas para sua festa em …"
drag, startPoint x: 217, startPoint y: 238, endPoint x: 379, endPoint y: 262, distance: 164.5
paste textarea "cabine de fotos, cabine fotográfica, Kombi de fotos, aluguel de cabine de fotos…"
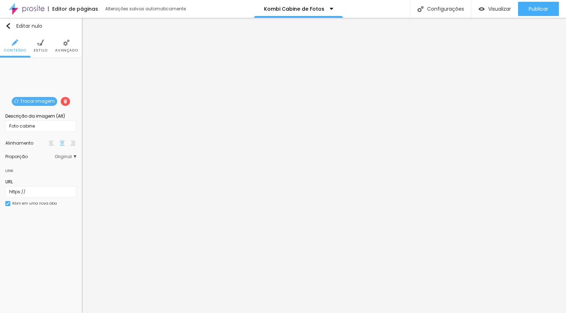
scroll to position [0, 0]
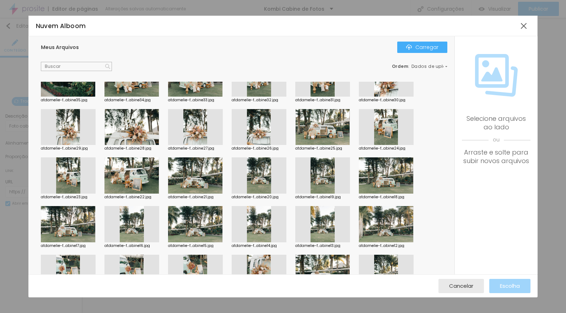
scroll to position [503, 0]
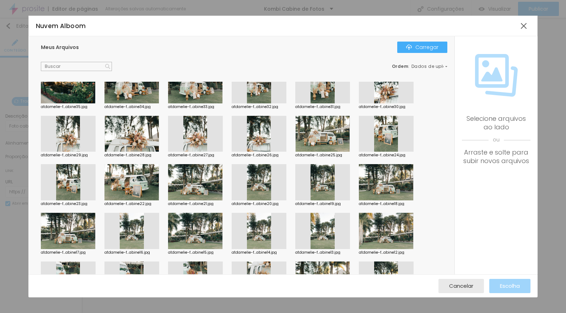
click at [137, 183] on div at bounding box center [131, 182] width 55 height 36
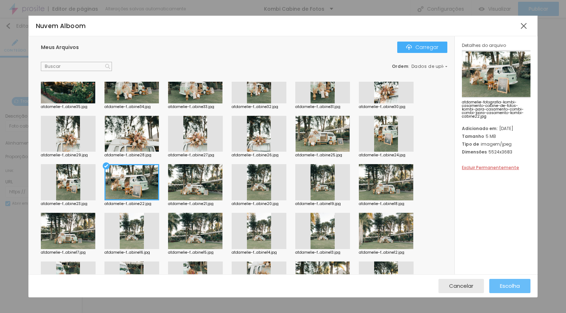
click at [505, 286] on font "Escolha" at bounding box center [510, 285] width 20 height 7
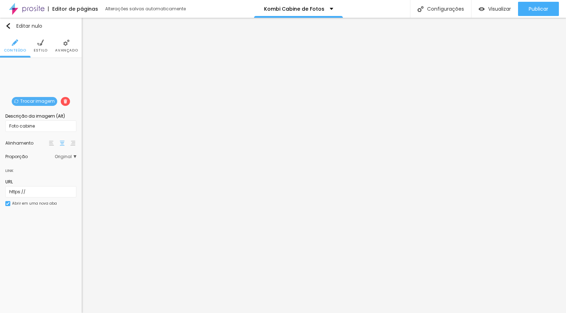
drag, startPoint x: 412, startPoint y: 29, endPoint x: 478, endPoint y: 17, distance: 66.5
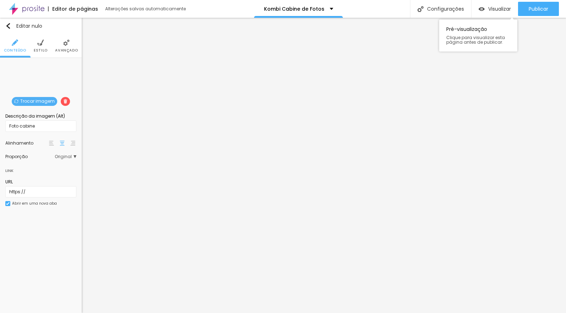
click at [494, 9] on font "Visualizar" at bounding box center [499, 8] width 23 height 7
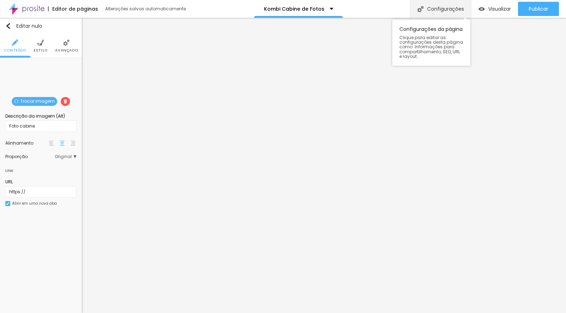
click at [441, 8] on font "Configurações" at bounding box center [445, 8] width 37 height 7
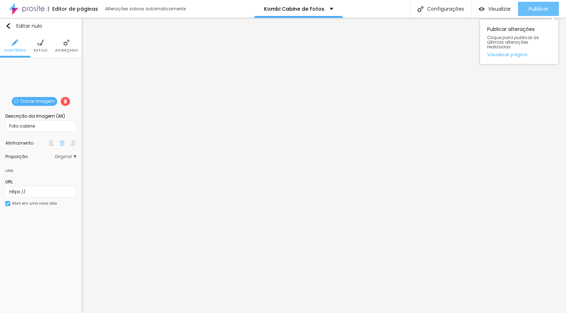
click at [531, 8] on font "Publicar" at bounding box center [538, 8] width 20 height 7
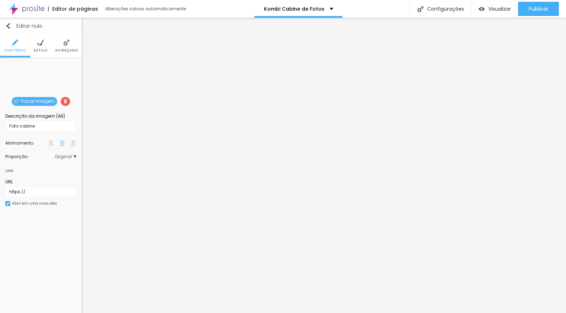
click at [8, 26] on img "button" at bounding box center [8, 26] width 6 height 6
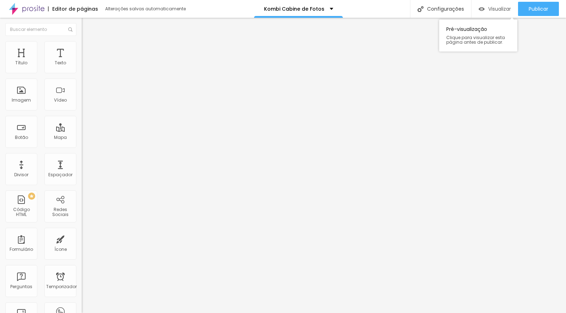
click at [495, 10] on font "Visualizar" at bounding box center [499, 8] width 23 height 7
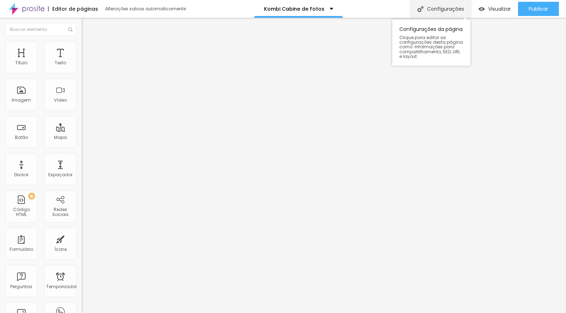
click at [441, 12] on font "Configurações" at bounding box center [445, 8] width 37 height 7
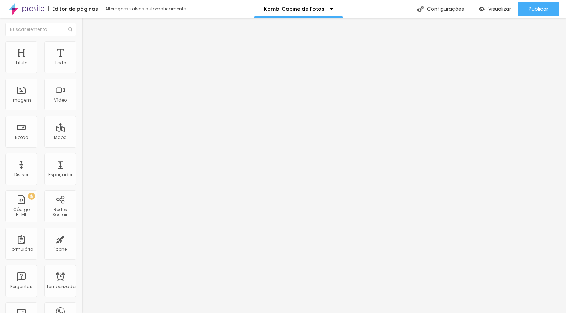
drag, startPoint x: 183, startPoint y: 66, endPoint x: 181, endPoint y: 70, distance: 4.8
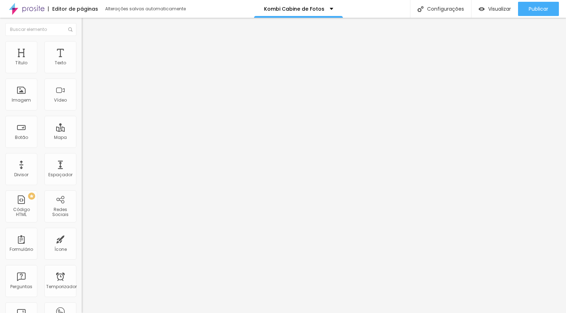
drag, startPoint x: 185, startPoint y: 77, endPoint x: 190, endPoint y: 81, distance: 5.6
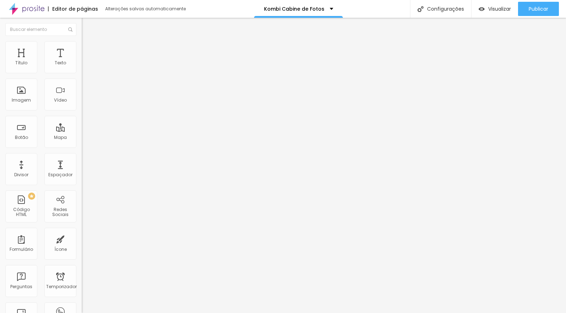
click at [329, 9] on div "Kombi Cabine de Fotos" at bounding box center [298, 8] width 69 height 5
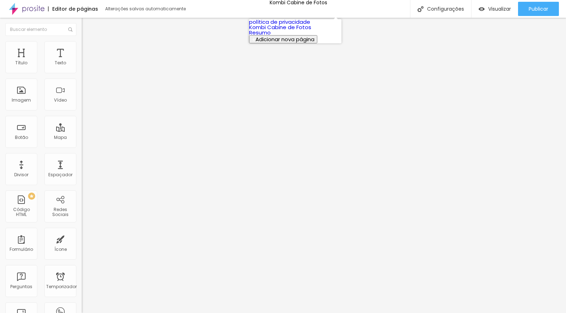
click at [350, 10] on div "Editor de páginas Alterações salvas automaticamente Kombi Cabine de Fotos Confi…" at bounding box center [283, 9] width 566 height 18
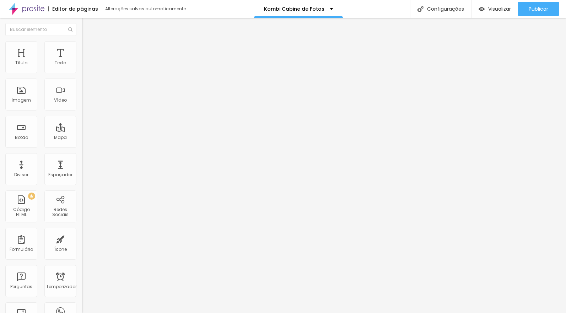
click at [33, 8] on img at bounding box center [27, 9] width 36 height 18
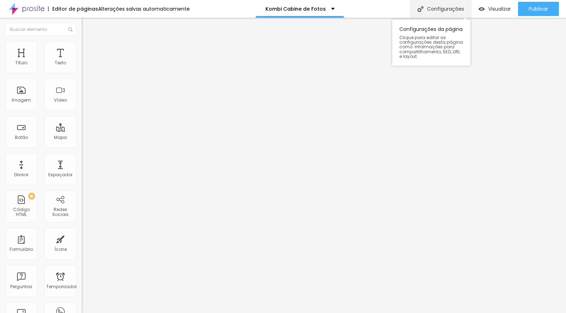
click at [434, 9] on font "Configurações" at bounding box center [445, 8] width 37 height 7
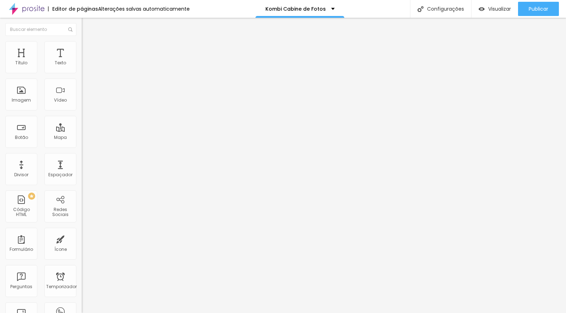
click at [86, 61] on font "Trocar imagem" at bounding box center [103, 58] width 34 height 6
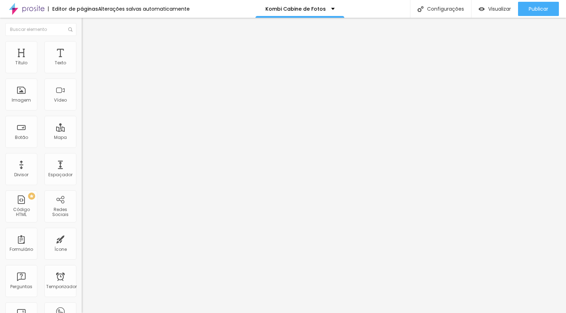
click at [86, 61] on font "Trocar imagem" at bounding box center [103, 58] width 34 height 6
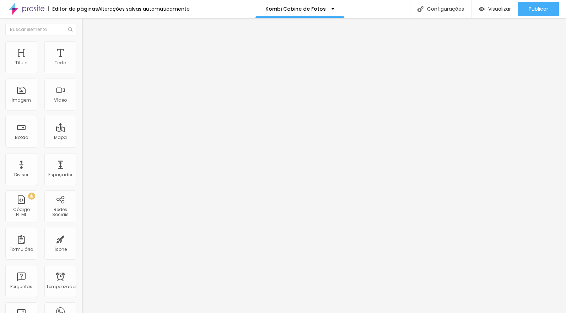
click at [88, 49] on font "Estilo" at bounding box center [93, 46] width 11 height 6
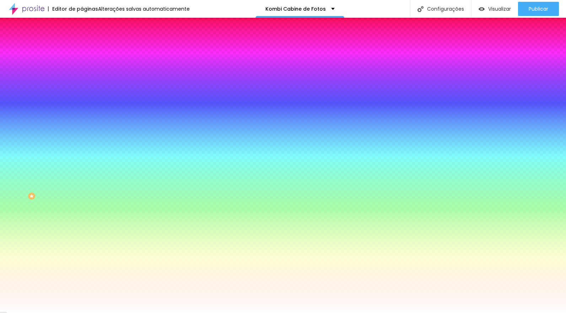
click at [85, 108] on icon "button" at bounding box center [87, 110] width 4 height 4
click at [50, 313] on div at bounding box center [283, 313] width 566 height 0
click at [82, 242] on div at bounding box center [123, 242] width 82 height 0
click at [65, 164] on div at bounding box center [283, 156] width 566 height 313
click at [33, 162] on div at bounding box center [283, 156] width 566 height 313
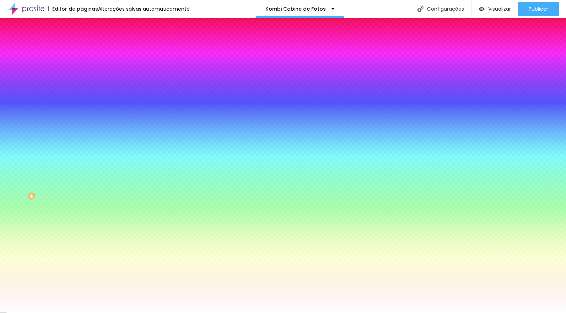
drag, startPoint x: 60, startPoint y: 169, endPoint x: 61, endPoint y: 192, distance: 22.8
click at [63, 194] on div at bounding box center [283, 156] width 566 height 313
click at [22, 163] on div at bounding box center [283, 156] width 566 height 313
type input "#99DDB0"
click at [25, 168] on div at bounding box center [283, 156] width 566 height 313
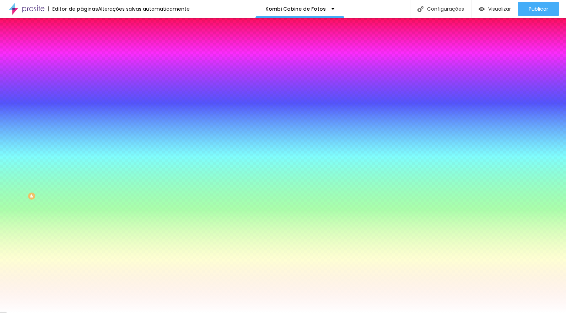
click at [82, 242] on div at bounding box center [123, 242] width 82 height 0
click at [82, 261] on div at bounding box center [123, 261] width 82 height 0
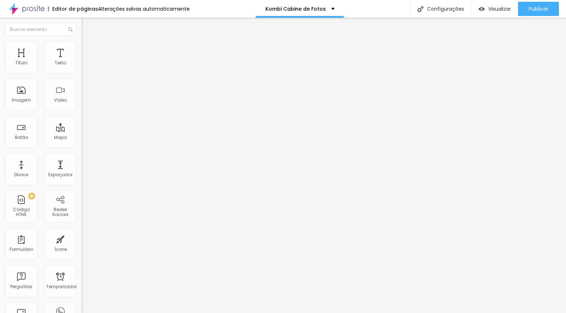
click at [82, 43] on img at bounding box center [85, 44] width 6 height 6
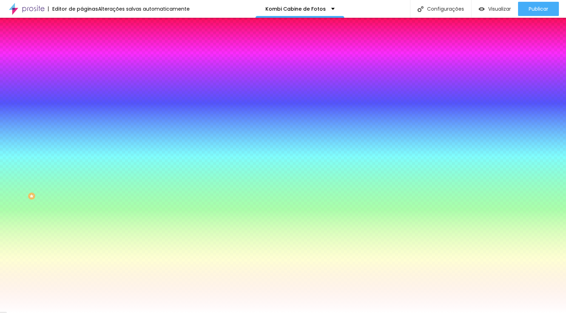
click at [82, 48] on img at bounding box center [85, 51] width 6 height 6
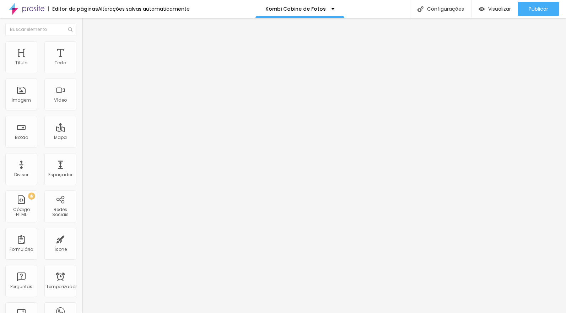
click at [82, 41] on li "Conteúdo" at bounding box center [123, 37] width 82 height 7
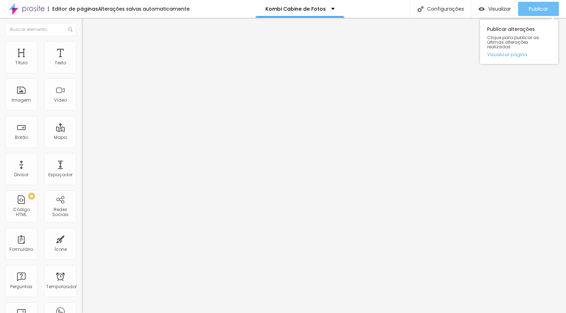
click at [535, 7] on font "Publicar" at bounding box center [538, 8] width 20 height 7
click at [526, 9] on button "Publicar" at bounding box center [538, 9] width 41 height 14
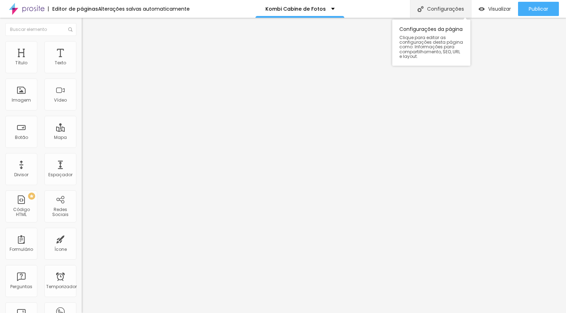
click at [447, 12] on div "Configurações" at bounding box center [440, 9] width 61 height 18
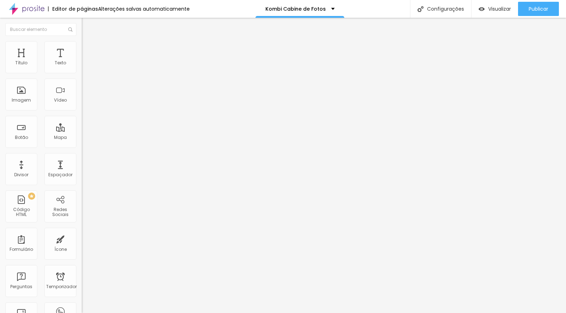
type input "/kombi-cabine-de-fotos-Bauru"
